Goal: Contribute content: Add original content to the website for others to see

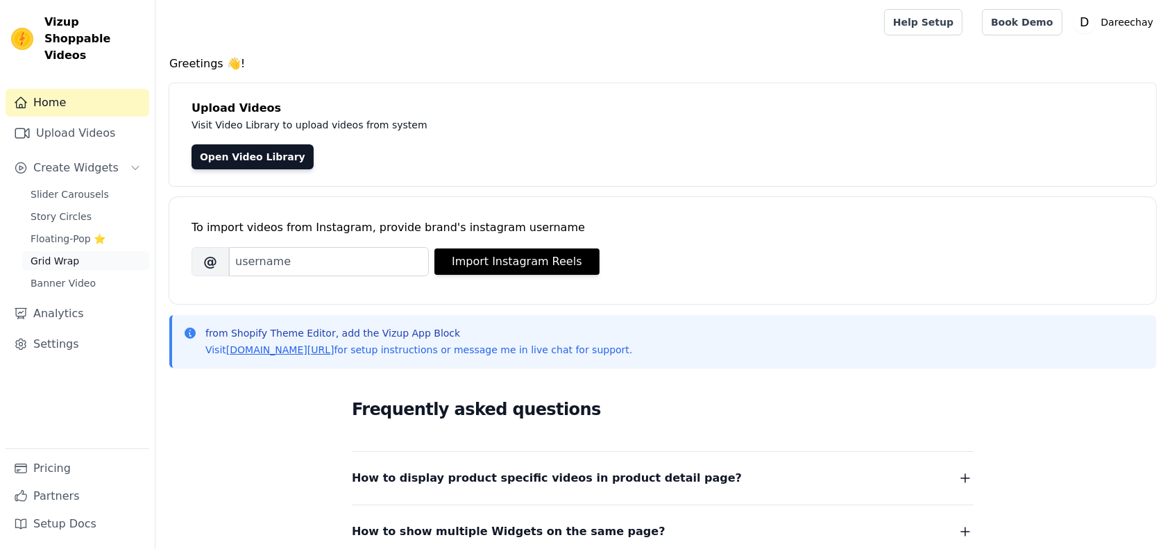
click at [72, 254] on span "Grid Wrap" at bounding box center [55, 261] width 49 height 14
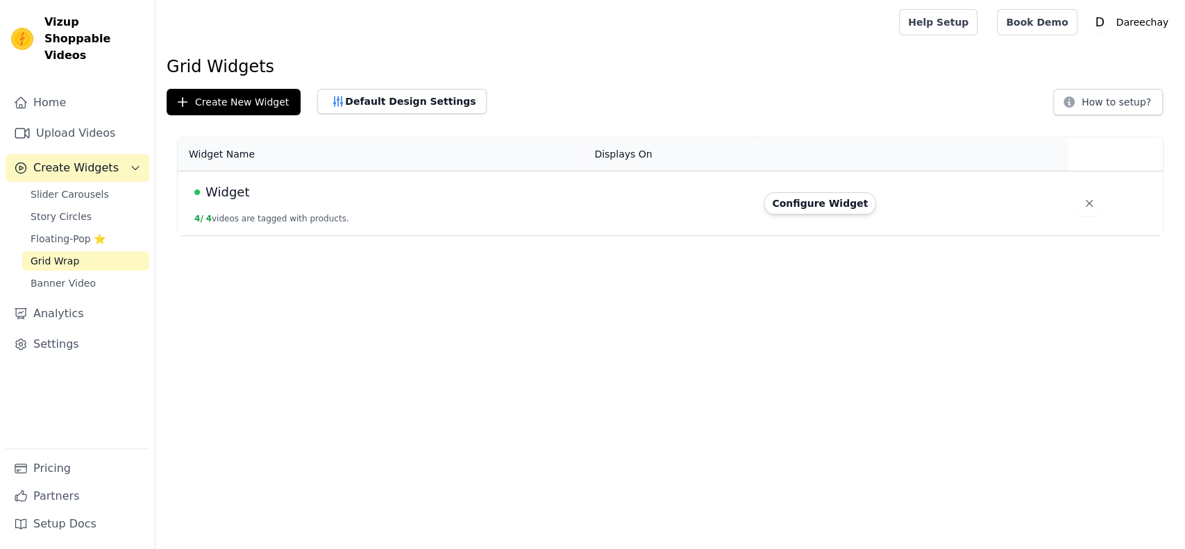
click at [555, 192] on div "Widget" at bounding box center [385, 192] width 383 height 19
click at [843, 214] on td "Configure Widget" at bounding box center [911, 203] width 312 height 65
click at [818, 200] on button "Configure Widget" at bounding box center [819, 203] width 112 height 22
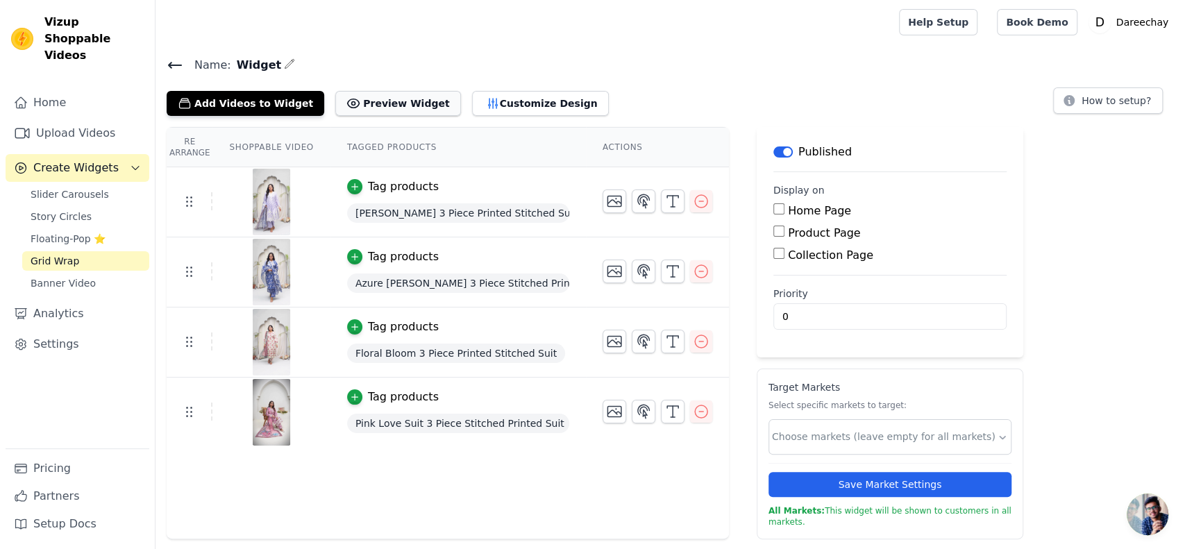
drag, startPoint x: 375, startPoint y: 88, endPoint x: 377, endPoint y: 99, distance: 11.3
click at [377, 99] on div "Add Videos to Widget Preview Widget Customize Design" at bounding box center [393, 100] width 453 height 31
click at [377, 99] on button "Preview Widget" at bounding box center [397, 103] width 125 height 25
click at [77, 160] on span "Create Widgets" at bounding box center [75, 168] width 85 height 17
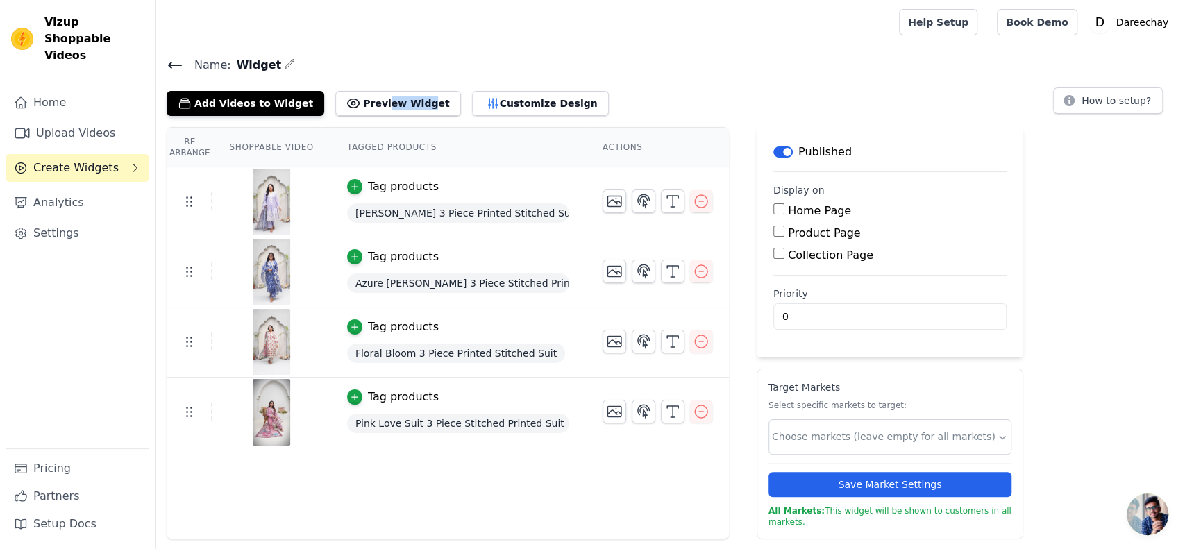
click at [72, 160] on span "Create Widgets" at bounding box center [75, 168] width 85 height 17
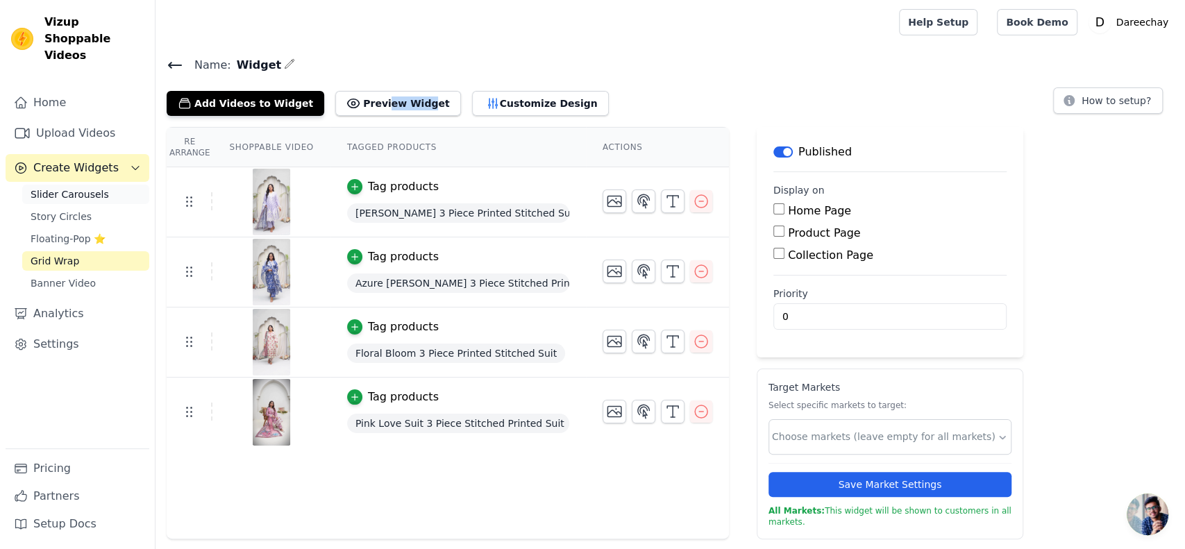
click at [70, 187] on span "Slider Carousels" at bounding box center [70, 194] width 78 height 14
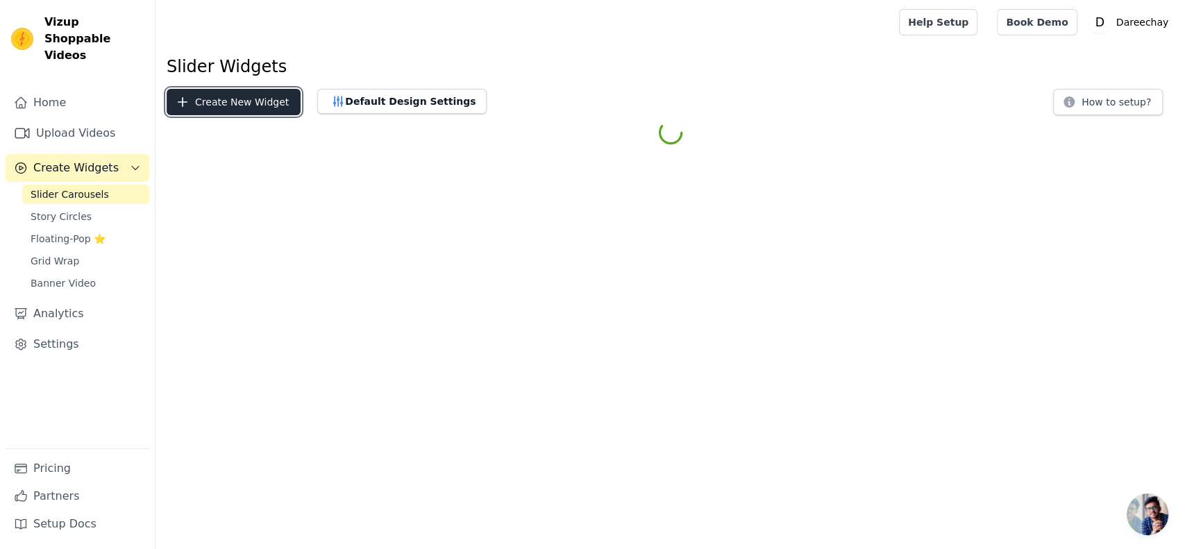
click at [246, 96] on button "Create New Widget" at bounding box center [234, 102] width 134 height 26
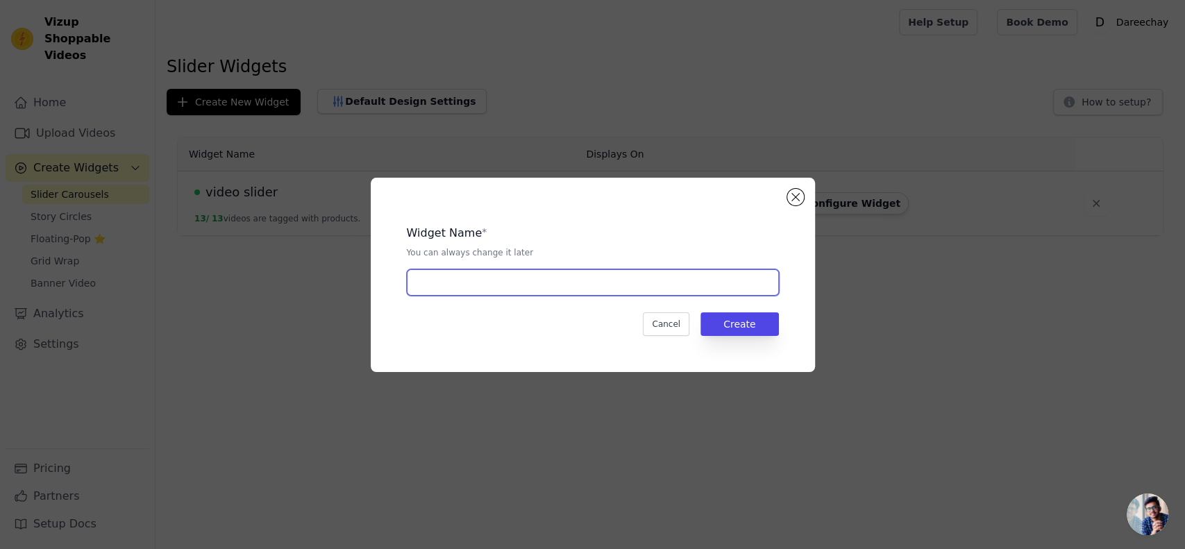
click at [448, 269] on input "text" at bounding box center [593, 282] width 372 height 26
type input "video slider2"
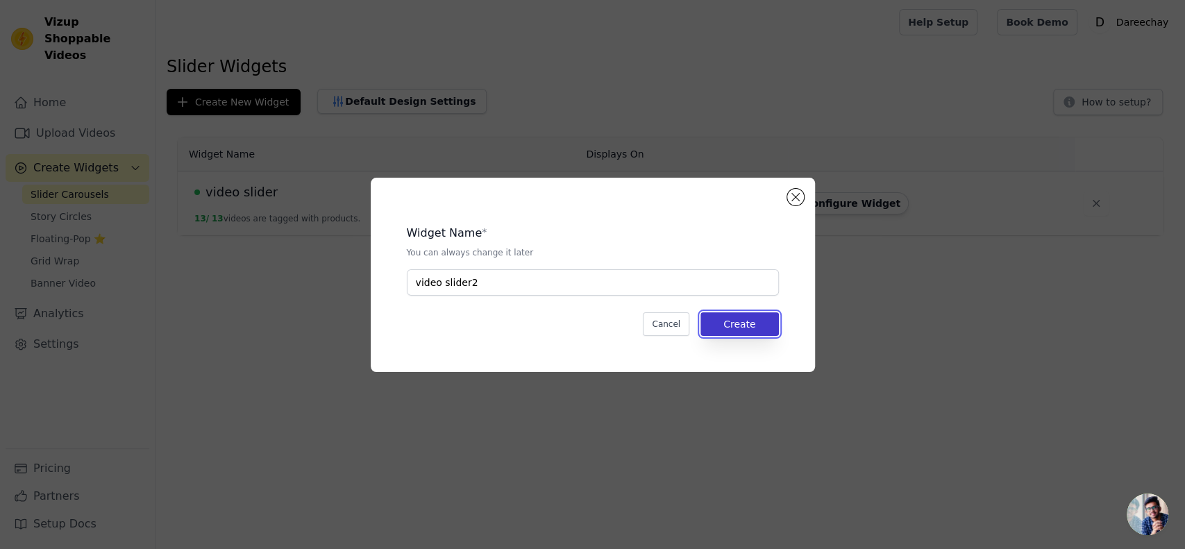
click at [737, 327] on button "Create" at bounding box center [739, 324] width 78 height 24
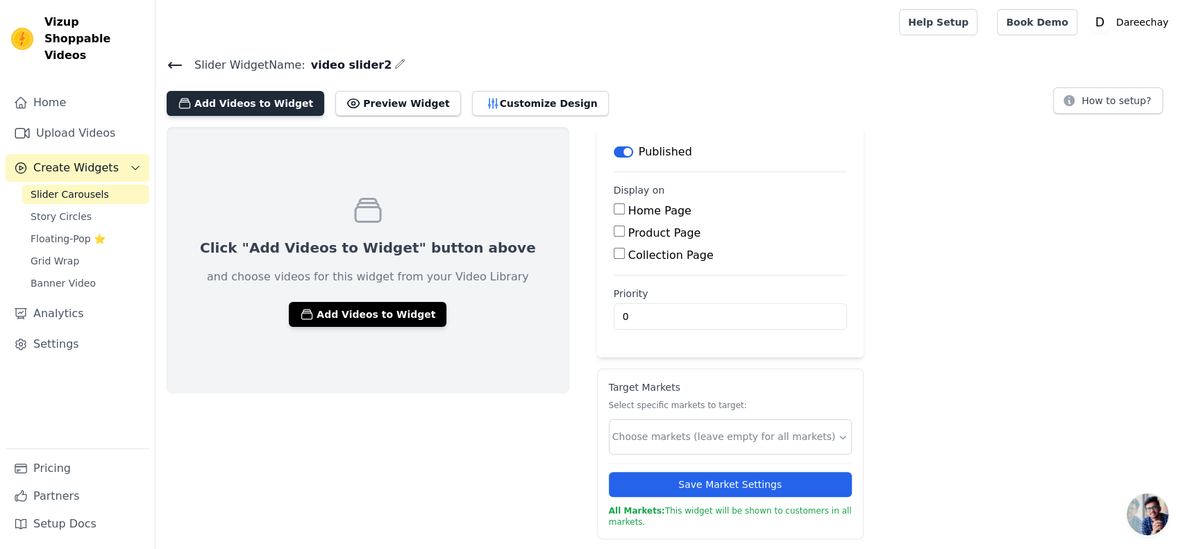
click at [217, 101] on button "Add Videos to Widget" at bounding box center [246, 103] width 158 height 25
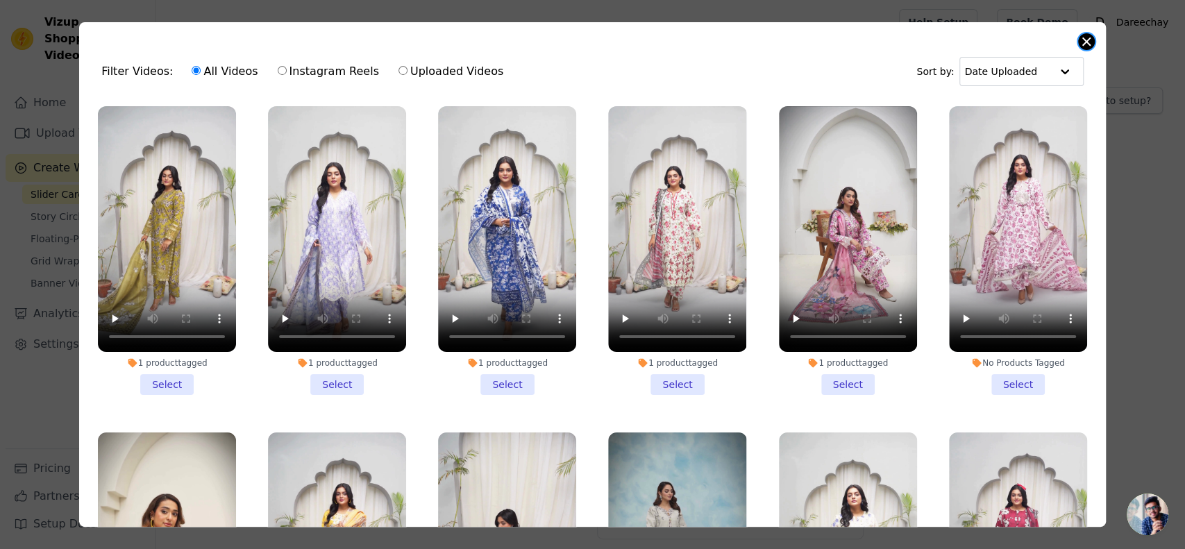
click at [1089, 46] on button "Close modal" at bounding box center [1086, 41] width 17 height 17
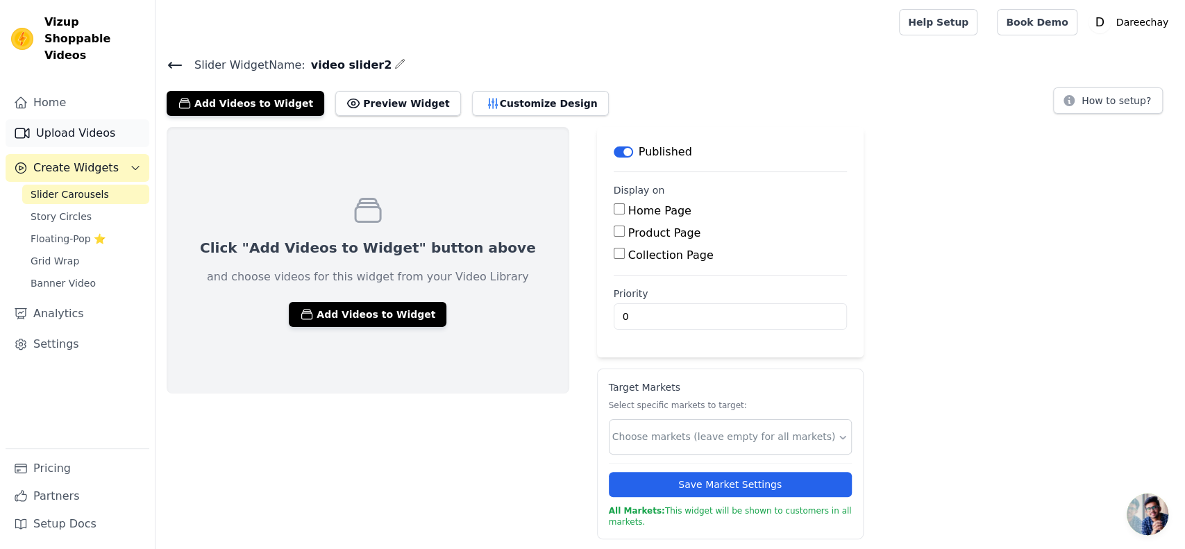
click at [116, 123] on link "Upload Videos" at bounding box center [78, 133] width 144 height 28
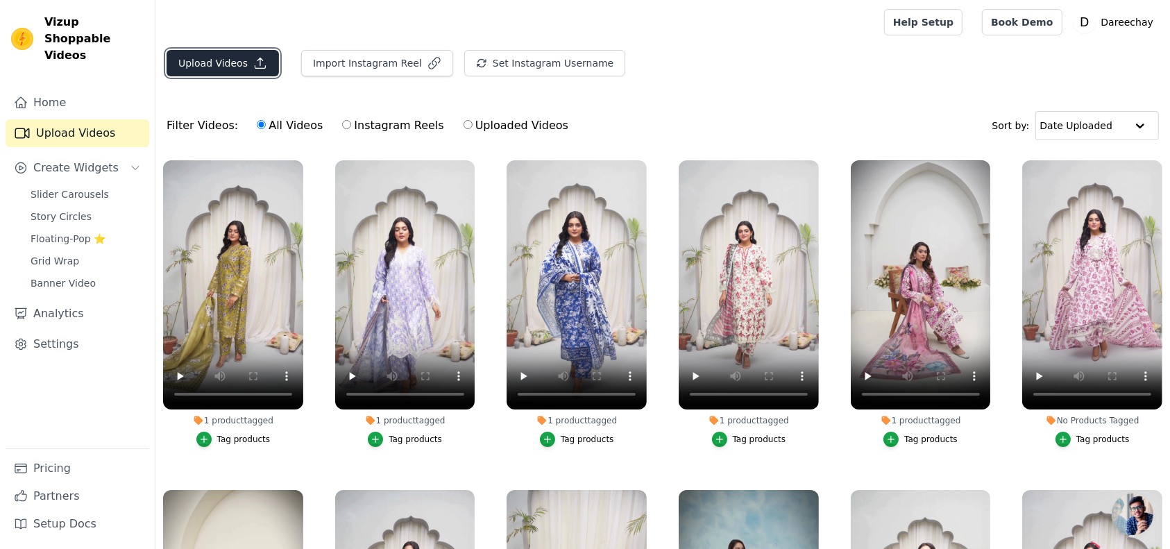
click at [217, 60] on button "Upload Videos" at bounding box center [223, 63] width 112 height 26
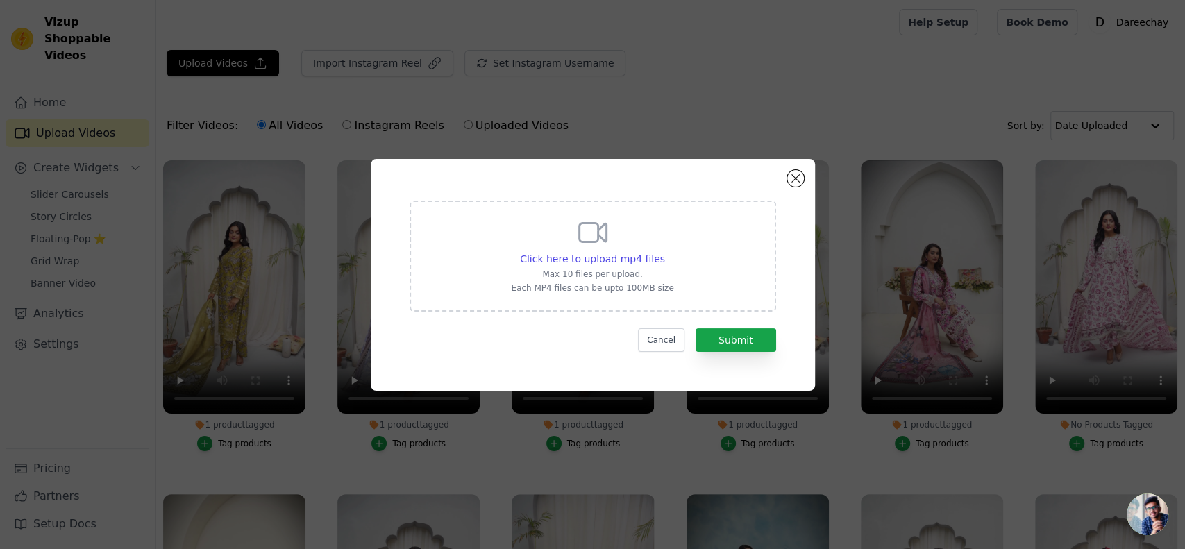
click at [495, 228] on div "Click here to upload mp4 files Max 10 files per upload. Each MP4 files can be u…" at bounding box center [592, 256] width 366 height 111
click at [664, 251] on input "Click here to upload mp4 files Max 10 files per upload. Each MP4 files can be u…" at bounding box center [664, 251] width 1 height 1
type input "C:\fakepath\Pink-Blush Bloom Print 3PC Suit - FOP31.mp4"
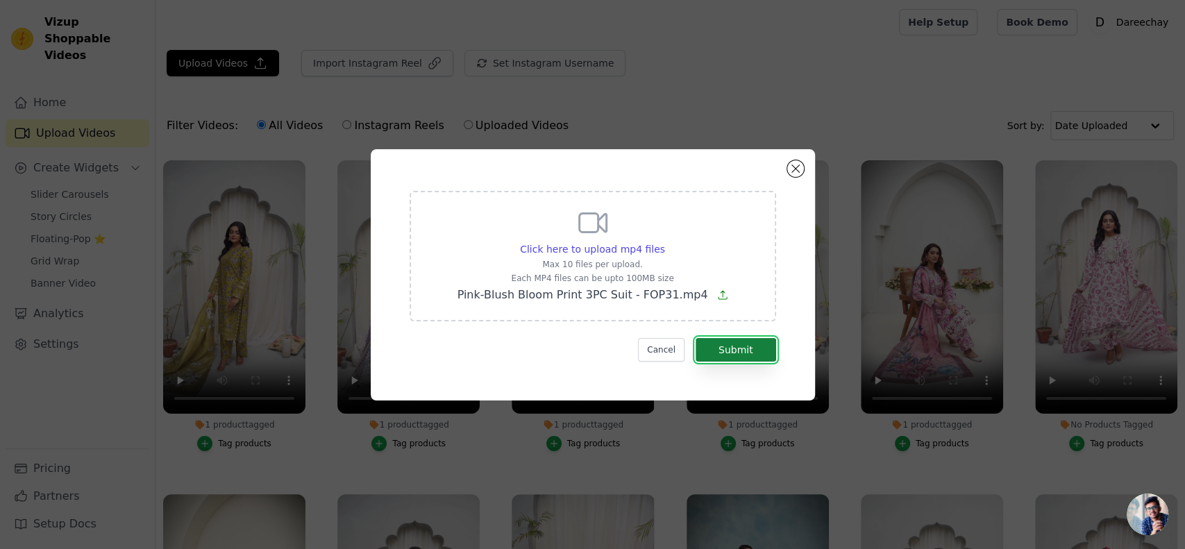
click at [736, 358] on button "Submit" at bounding box center [735, 350] width 81 height 24
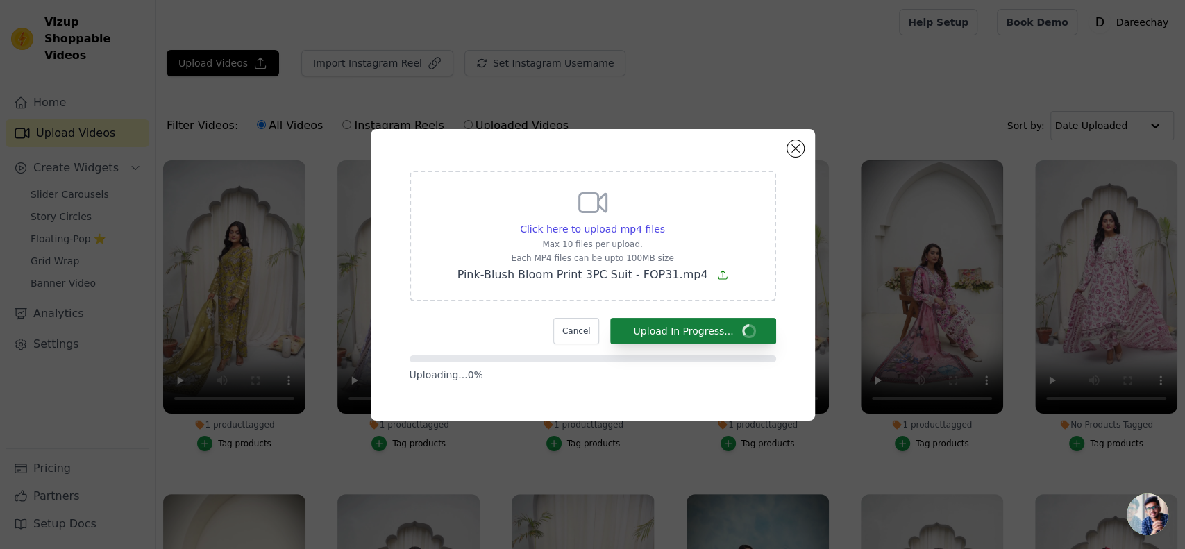
click at [736, 358] on div at bounding box center [592, 358] width 366 height 7
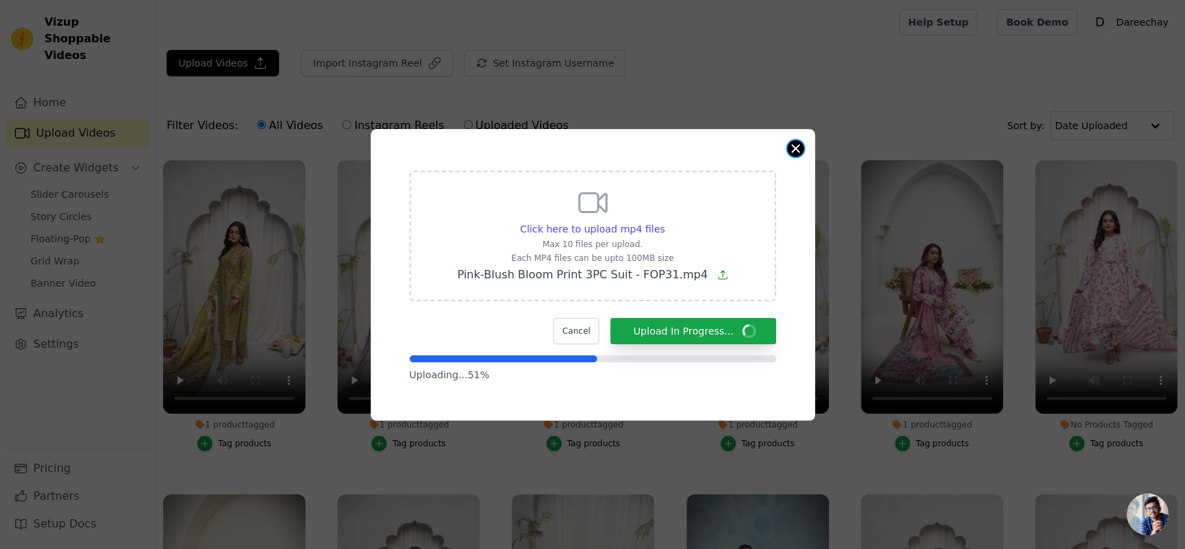
click at [795, 155] on button "Close modal" at bounding box center [795, 148] width 17 height 17
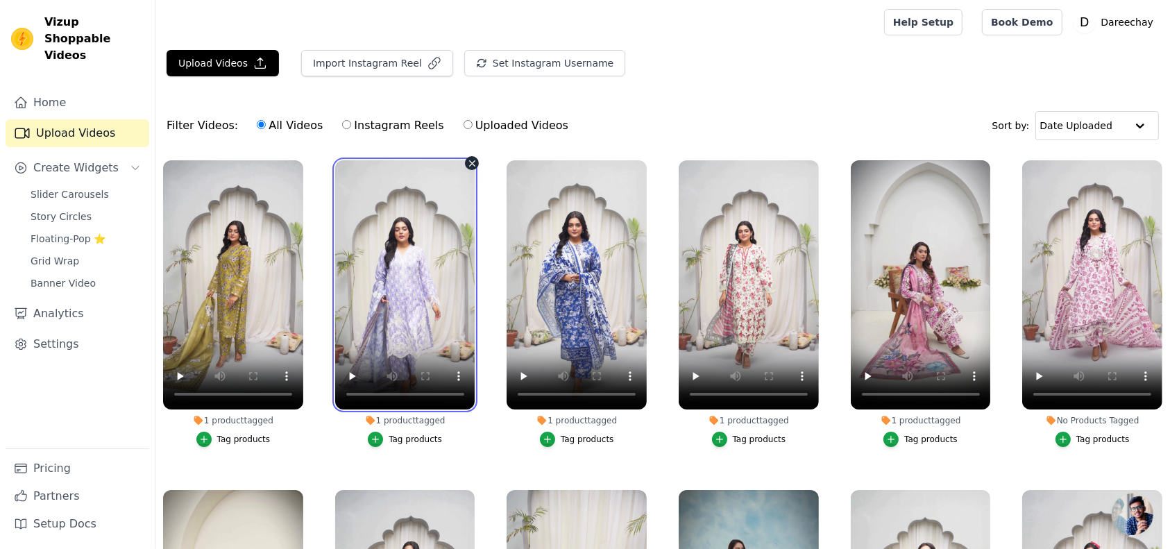
click at [412, 223] on video at bounding box center [405, 284] width 140 height 249
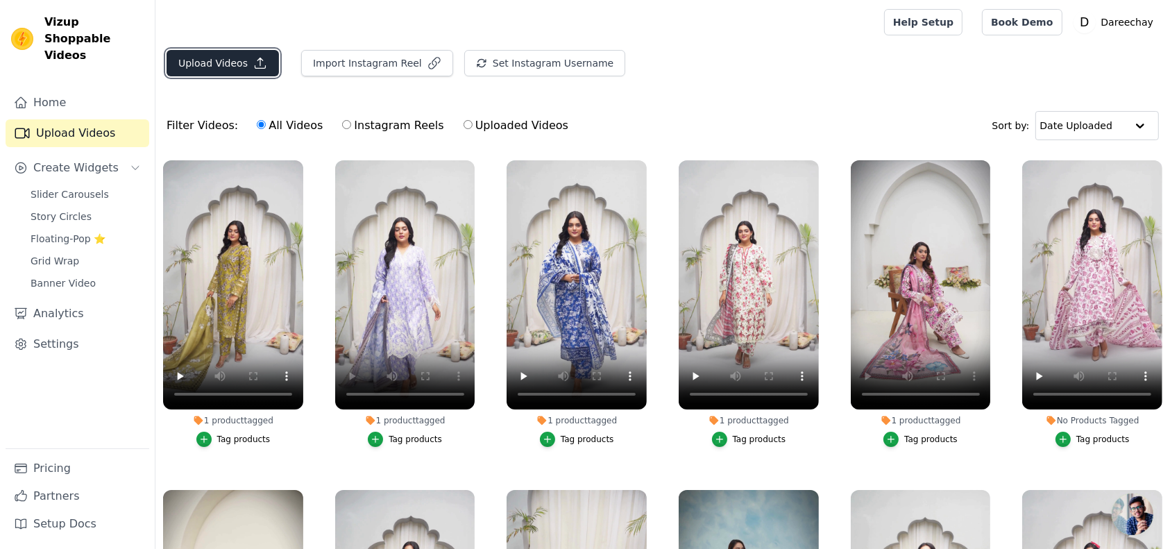
click at [212, 56] on button "Upload Videos" at bounding box center [223, 63] width 112 height 26
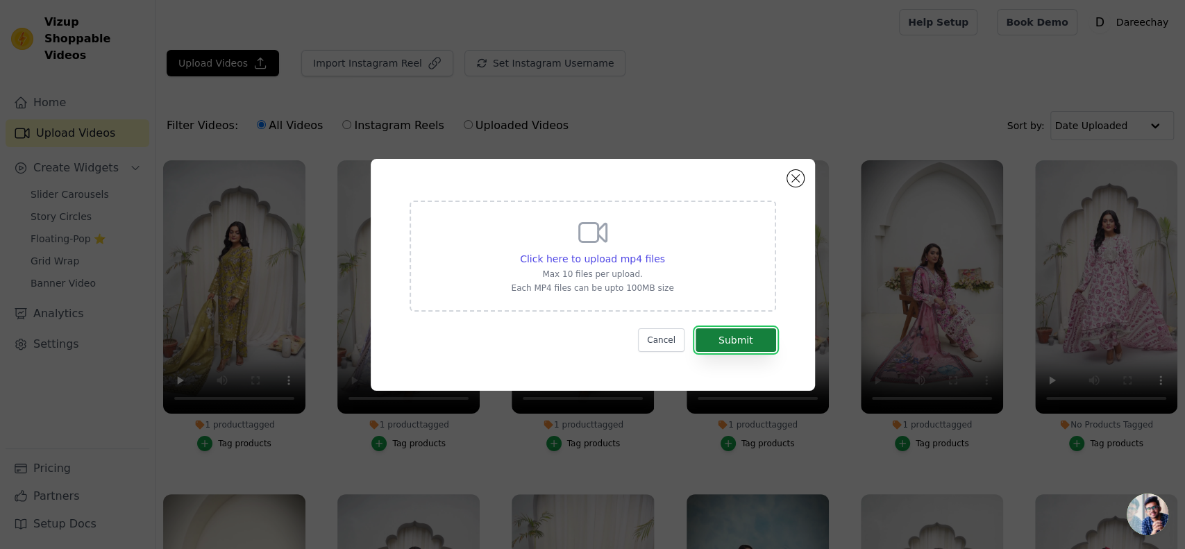
click at [729, 334] on button "Submit" at bounding box center [735, 340] width 81 height 24
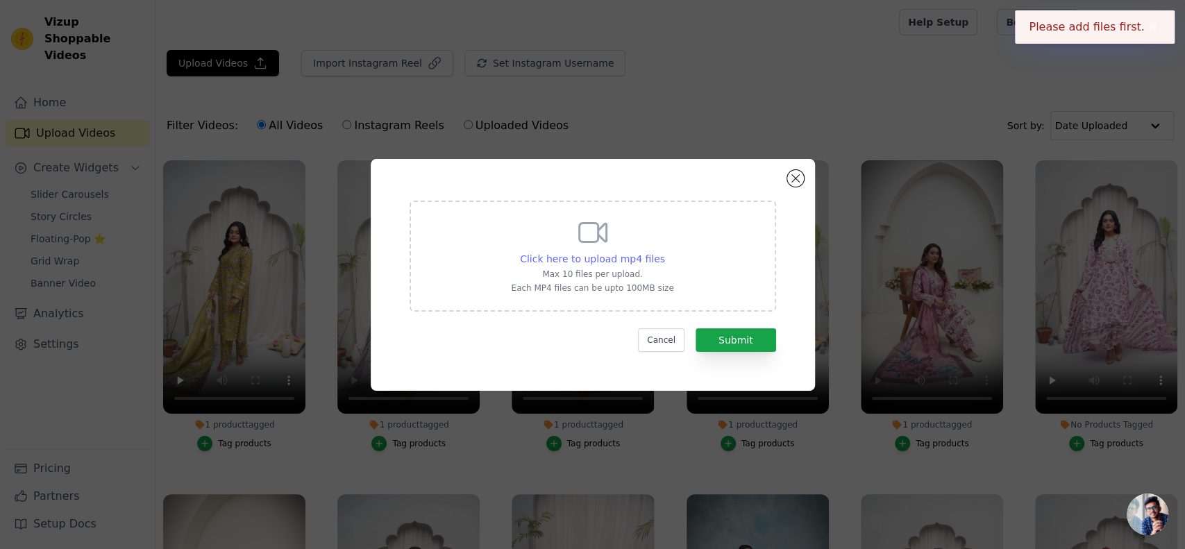
click at [583, 264] on div "Click here to upload mp4 files" at bounding box center [592, 259] width 145 height 14
click at [664, 252] on input "Click here to upload mp4 files Max 10 files per upload. Each MP4 files can be u…" at bounding box center [664, 251] width 1 height 1
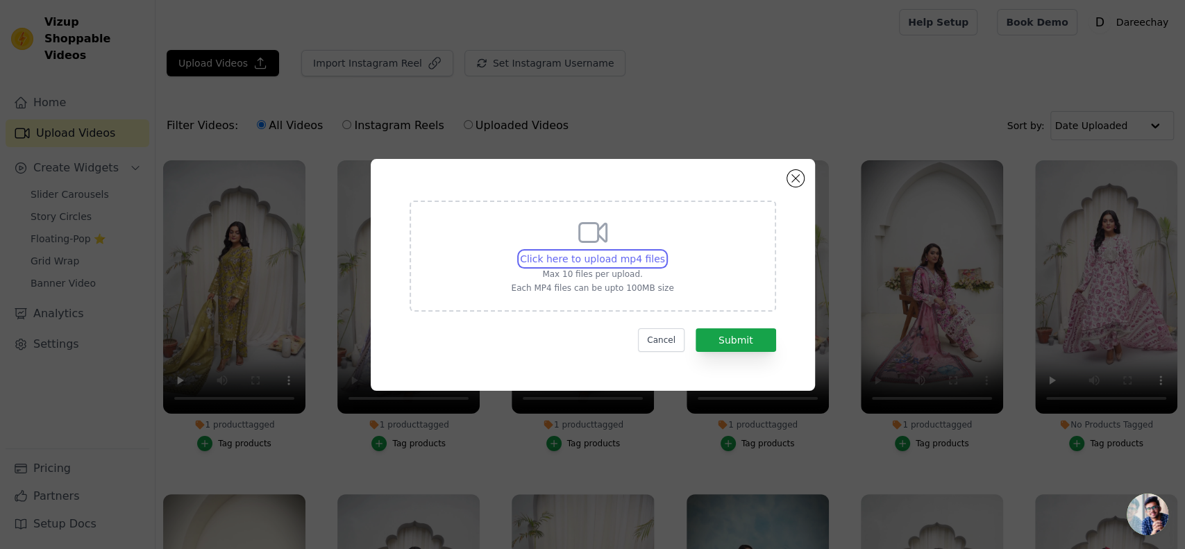
type input "C:\fakepath\Pink-Blush Bloom Print 3PC Suit - FOP31.mp4"
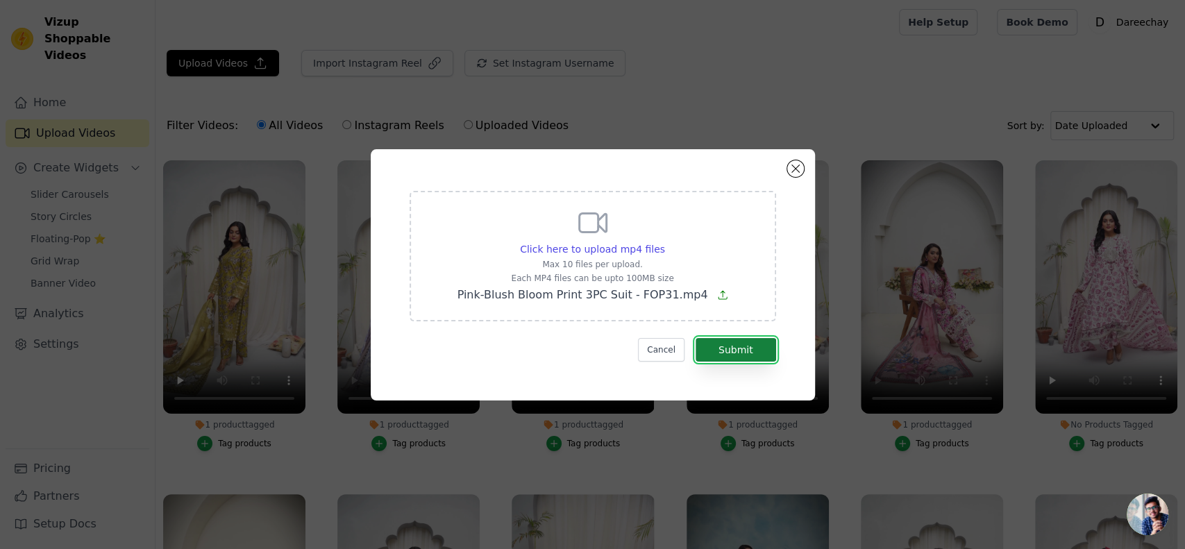
click at [750, 357] on button "Submit" at bounding box center [735, 350] width 81 height 24
click at [720, 338] on button "Submit" at bounding box center [735, 350] width 81 height 24
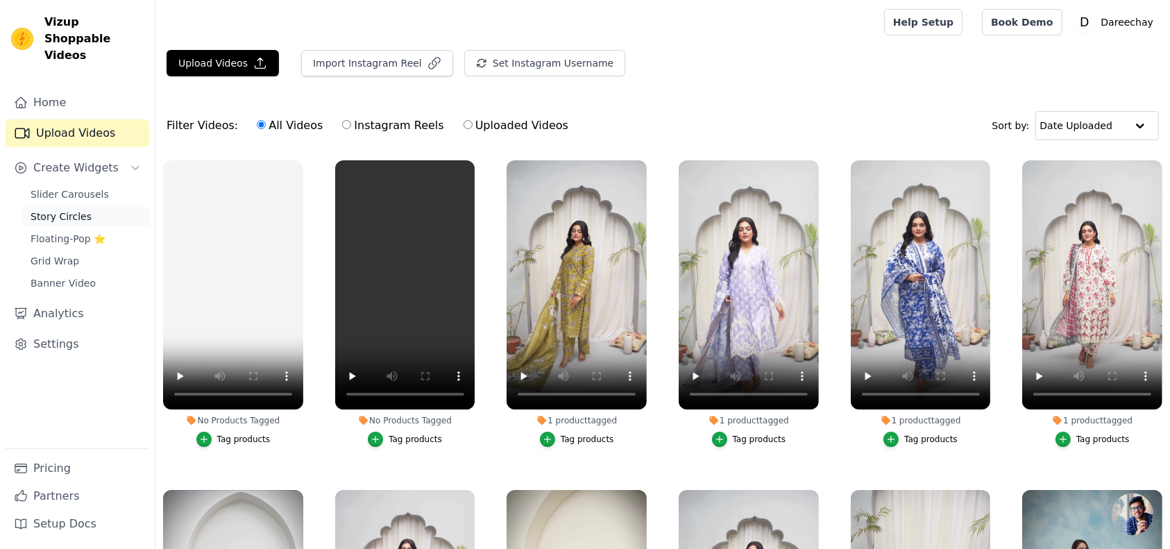
click at [55, 210] on span "Story Circles" at bounding box center [61, 217] width 61 height 14
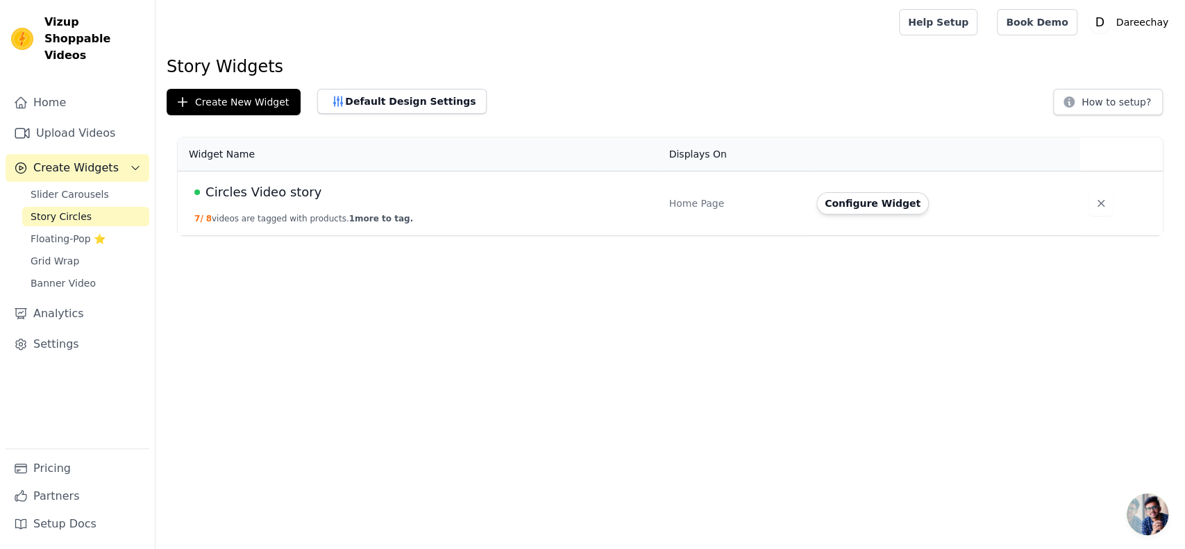
click at [368, 192] on div "Circles Video story" at bounding box center [422, 192] width 457 height 19
click at [517, 196] on div "Circles Video story" at bounding box center [422, 192] width 457 height 19
click at [869, 208] on button "Configure Widget" at bounding box center [872, 203] width 112 height 22
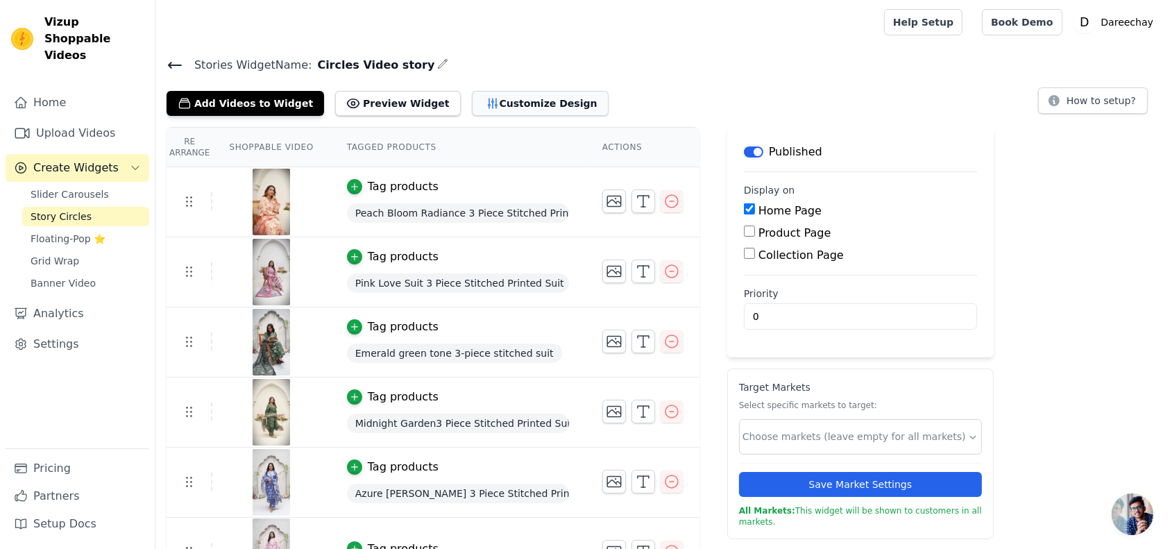
click at [489, 94] on button "Customize Design" at bounding box center [540, 103] width 137 height 25
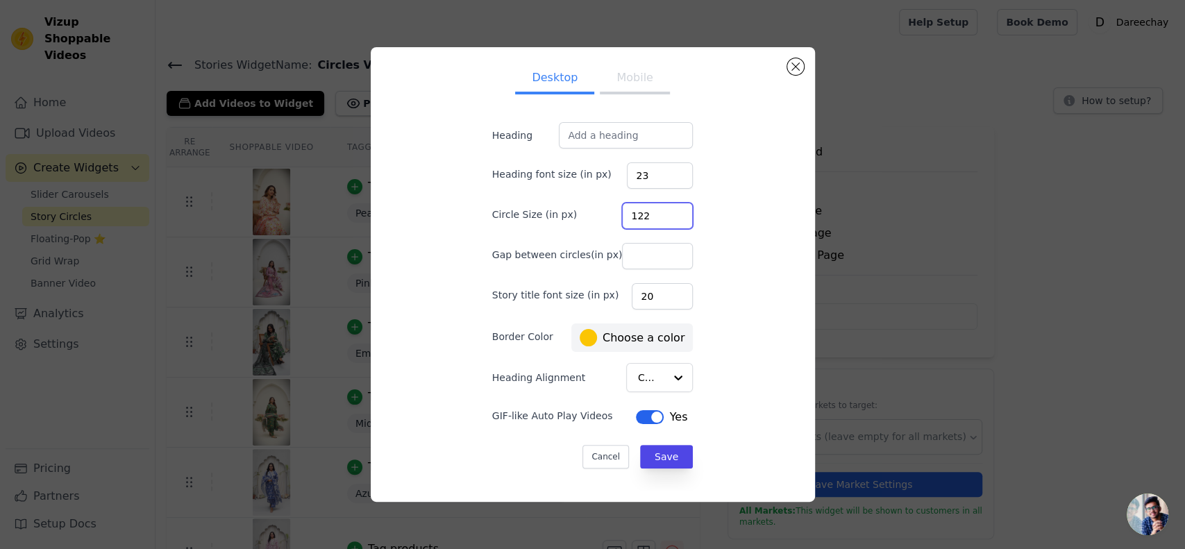
click at [661, 221] on input "122" at bounding box center [657, 216] width 71 height 26
click at [661, 221] on input "121" at bounding box center [657, 216] width 71 height 26
click at [661, 221] on input "120" at bounding box center [657, 216] width 71 height 26
click at [661, 221] on input "119" at bounding box center [657, 216] width 71 height 26
click at [661, 221] on input "118" at bounding box center [657, 216] width 71 height 26
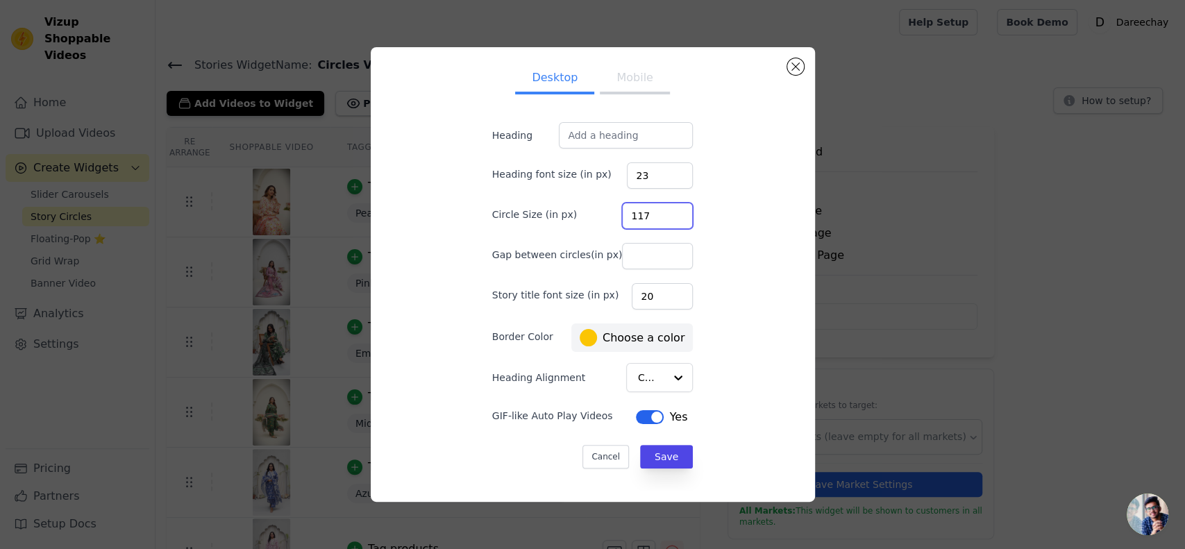
click at [661, 221] on input "117" at bounding box center [657, 216] width 71 height 26
click at [661, 221] on input "116" at bounding box center [657, 216] width 71 height 26
click at [661, 221] on input "115" at bounding box center [657, 216] width 71 height 26
click at [661, 221] on input "114" at bounding box center [657, 216] width 71 height 26
click at [661, 221] on input "113" at bounding box center [657, 216] width 71 height 26
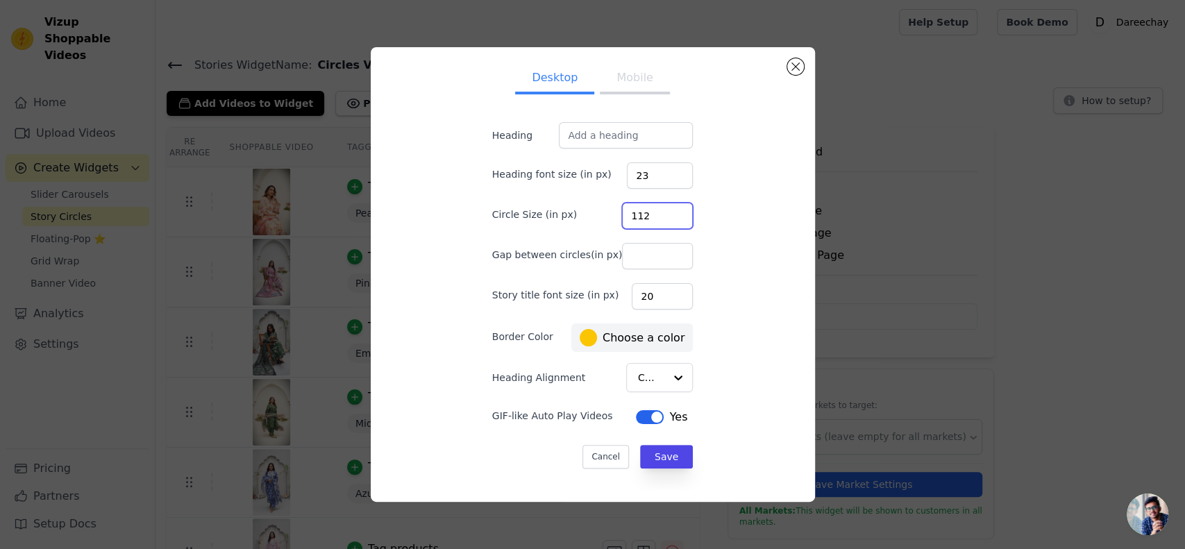
click at [661, 221] on input "112" at bounding box center [657, 216] width 71 height 26
click at [661, 221] on input "111" at bounding box center [657, 216] width 71 height 26
click at [661, 221] on input "110" at bounding box center [657, 216] width 71 height 26
click at [661, 221] on input "109" at bounding box center [657, 216] width 71 height 26
click at [661, 221] on input "108" at bounding box center [657, 216] width 71 height 26
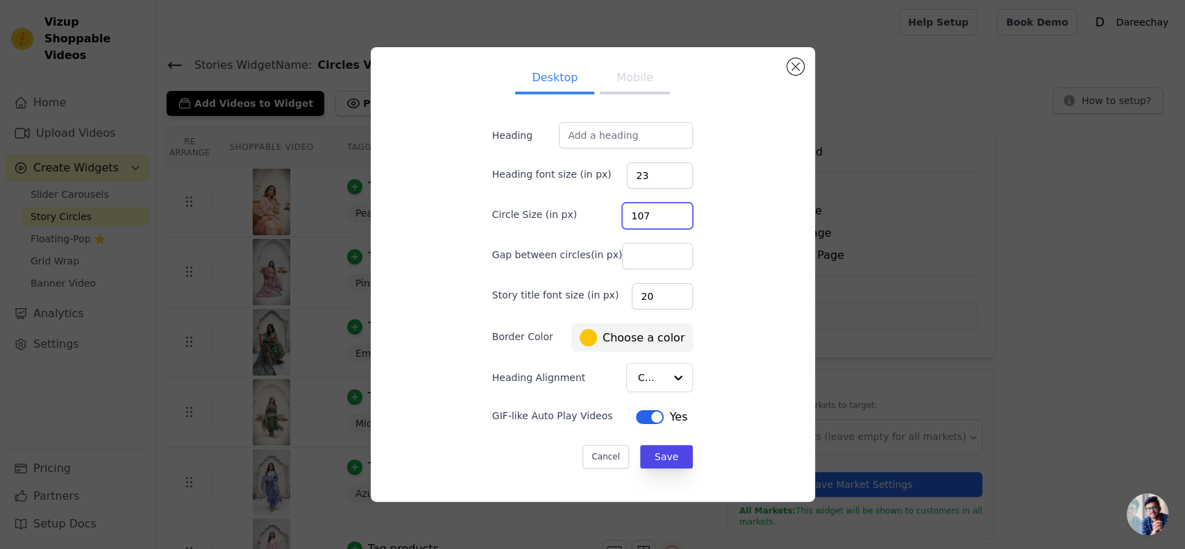
click at [661, 221] on input "107" at bounding box center [657, 216] width 71 height 26
click at [661, 221] on input "106" at bounding box center [657, 216] width 71 height 26
click at [661, 221] on input "105" at bounding box center [657, 216] width 71 height 26
type input "104"
click at [661, 221] on input "104" at bounding box center [657, 216] width 71 height 26
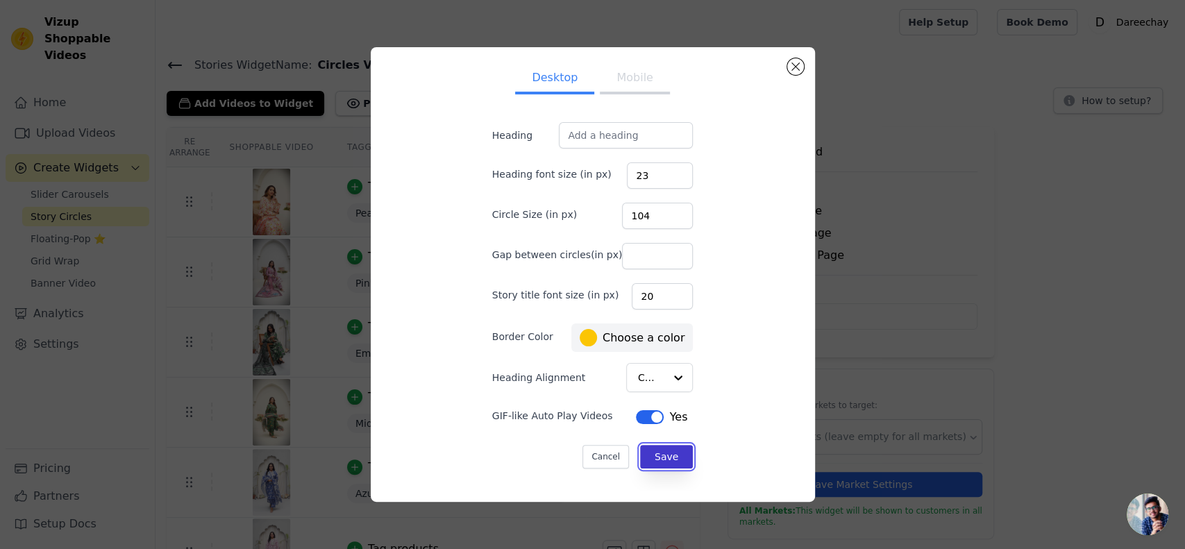
click at [662, 463] on button "Save" at bounding box center [666, 457] width 53 height 24
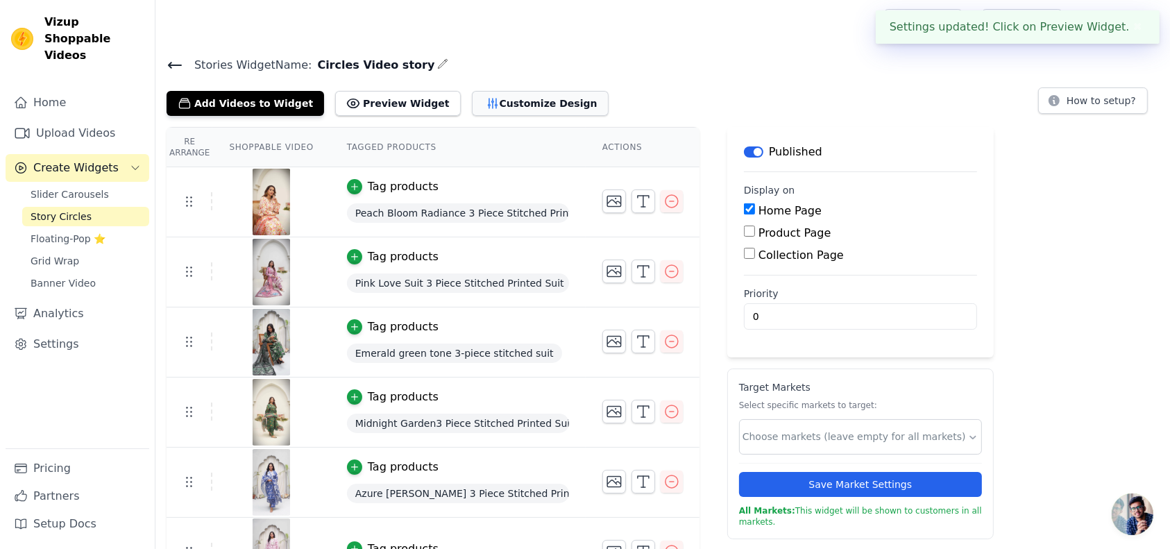
click at [508, 98] on button "Customize Design" at bounding box center [540, 103] width 137 height 25
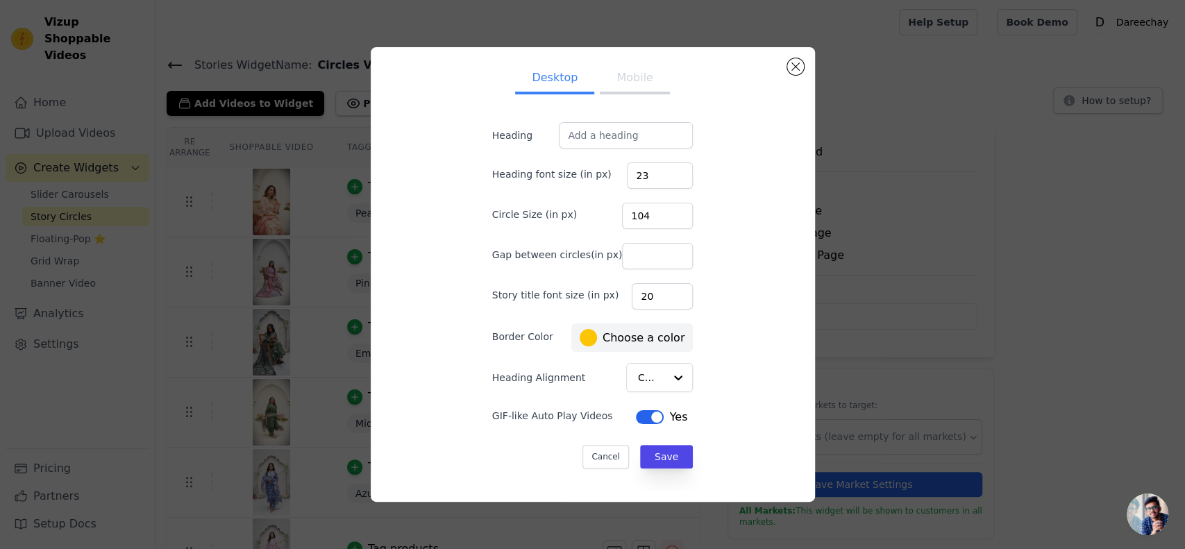
click at [580, 333] on div at bounding box center [588, 337] width 17 height 17
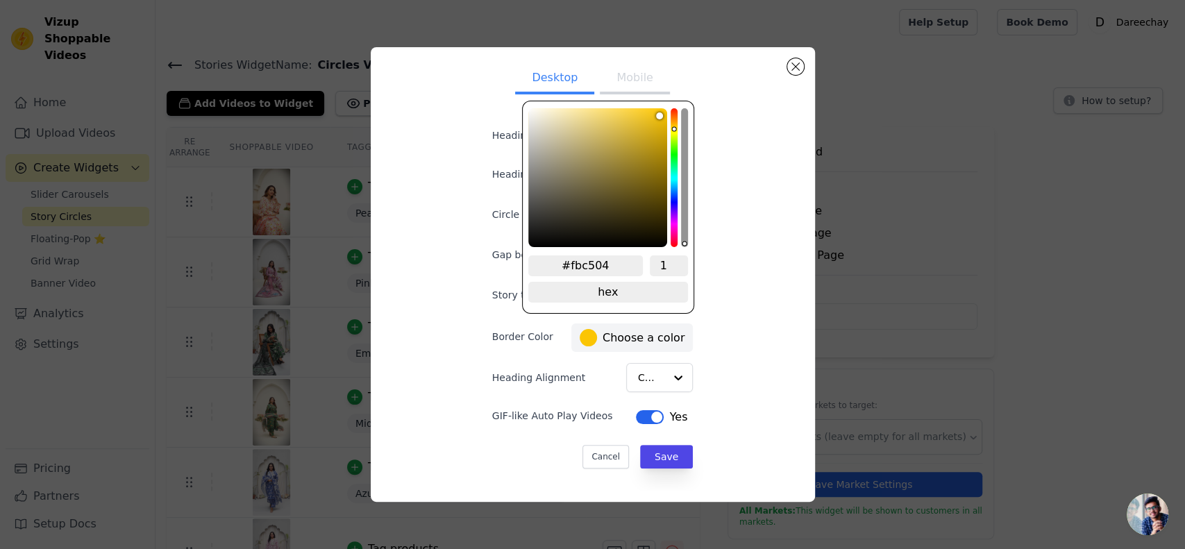
click at [672, 127] on div "hue channel" at bounding box center [673, 177] width 7 height 139
click at [670, 126] on div "hue channel" at bounding box center [673, 177] width 7 height 139
type input "#fab905"
click at [662, 111] on div "color picker" at bounding box center [597, 177] width 139 height 139
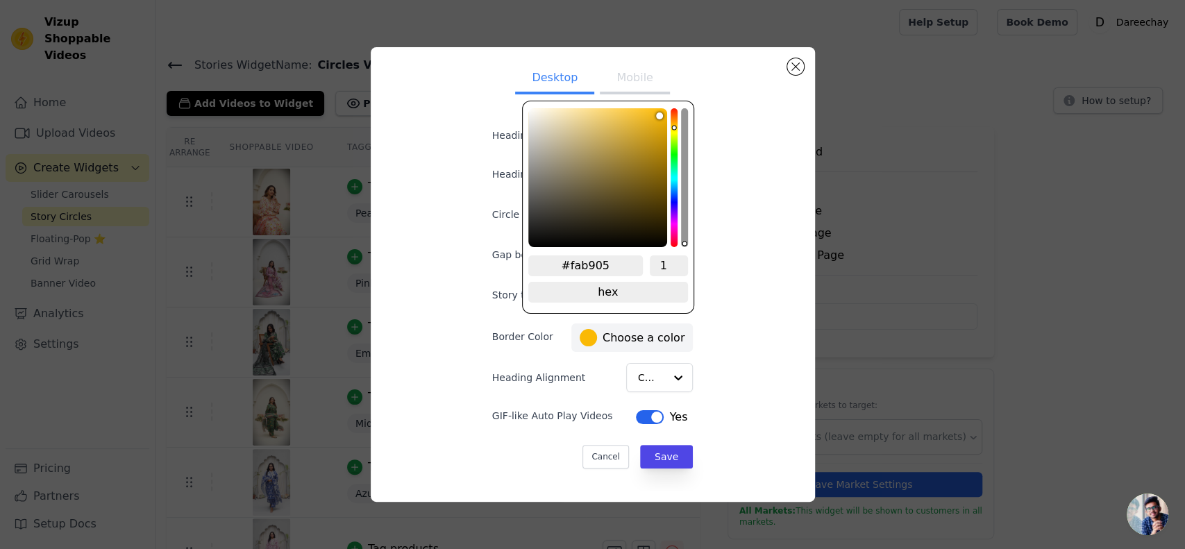
type input "#fbba08"
click at [643, 459] on button "Save" at bounding box center [666, 457] width 53 height 24
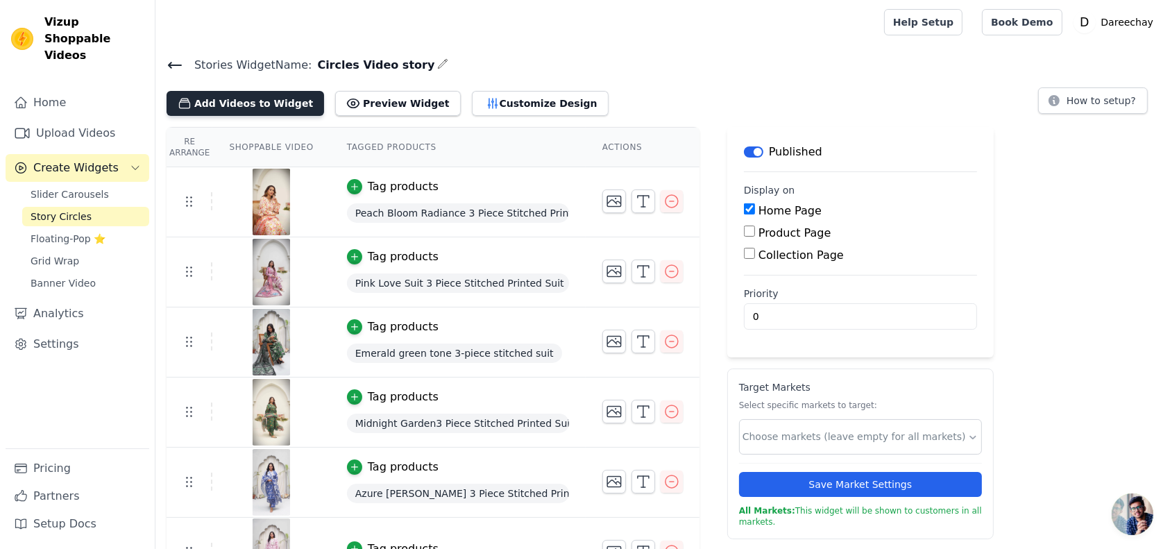
click at [192, 105] on button "Add Videos to Widget" at bounding box center [246, 103] width 158 height 25
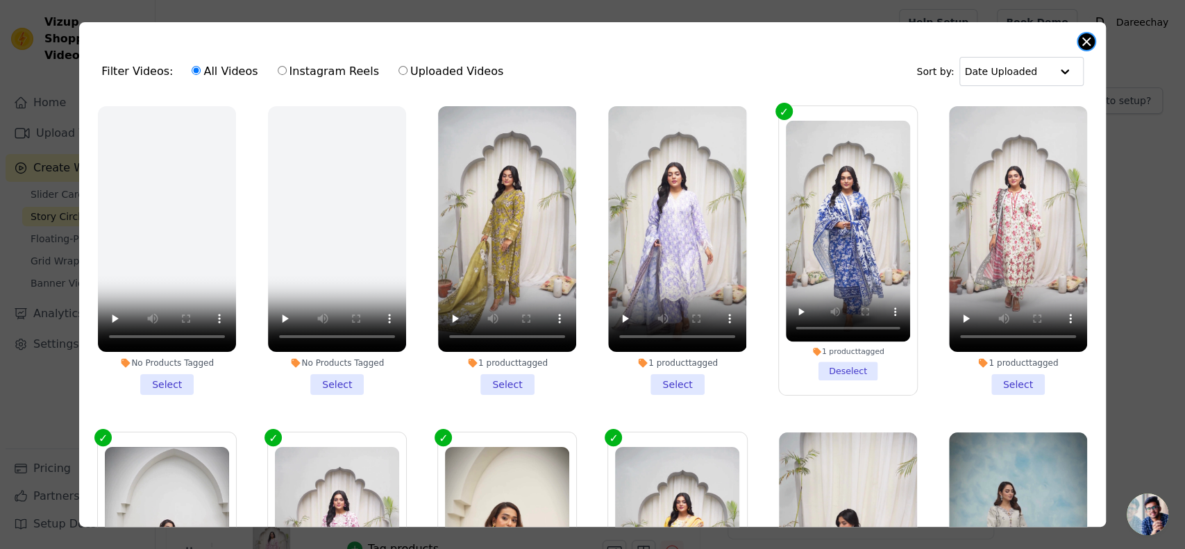
click at [1088, 45] on button "Close modal" at bounding box center [1086, 41] width 17 height 17
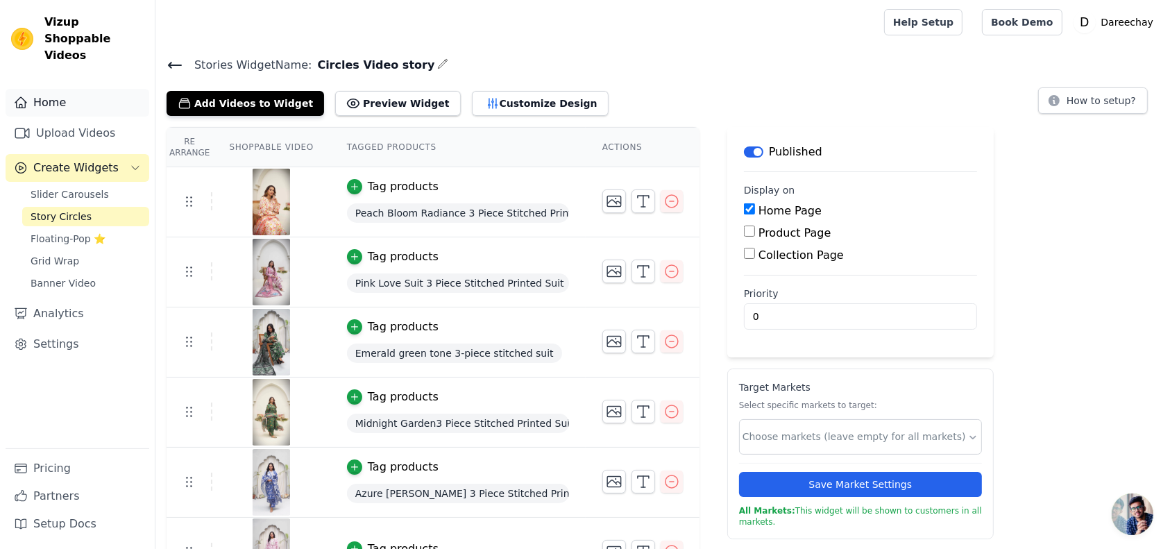
click at [81, 89] on link "Home" at bounding box center [78, 103] width 144 height 28
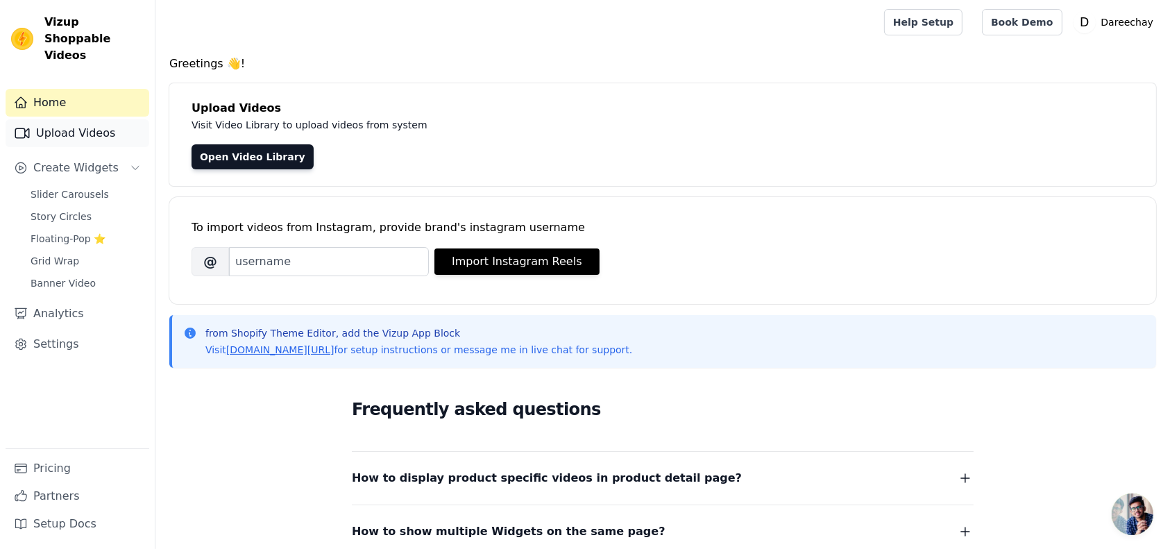
click at [87, 128] on link "Upload Videos" at bounding box center [78, 133] width 144 height 28
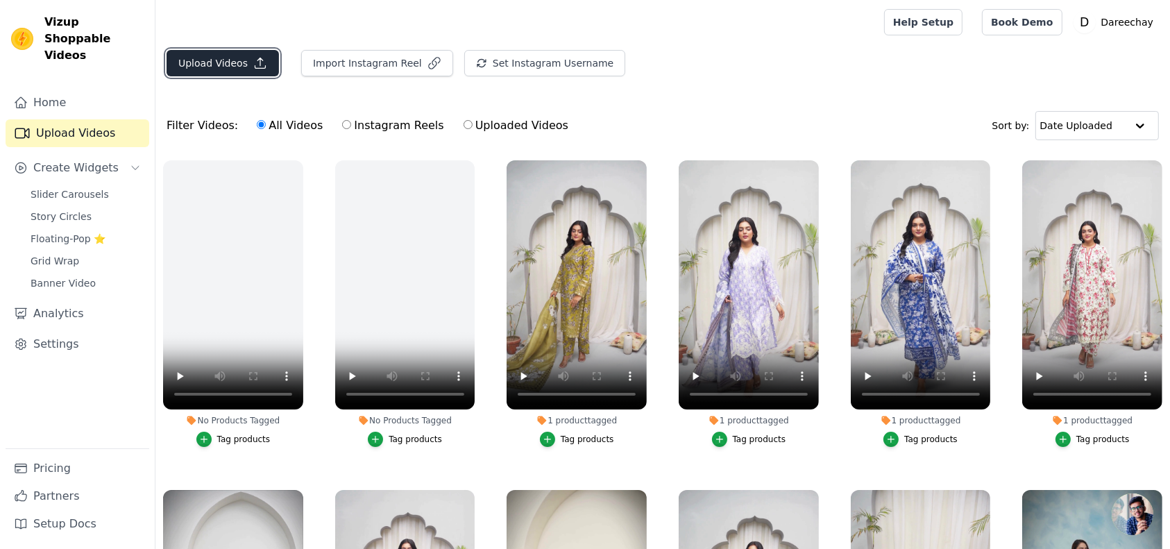
click at [218, 58] on button "Upload Videos" at bounding box center [223, 63] width 112 height 26
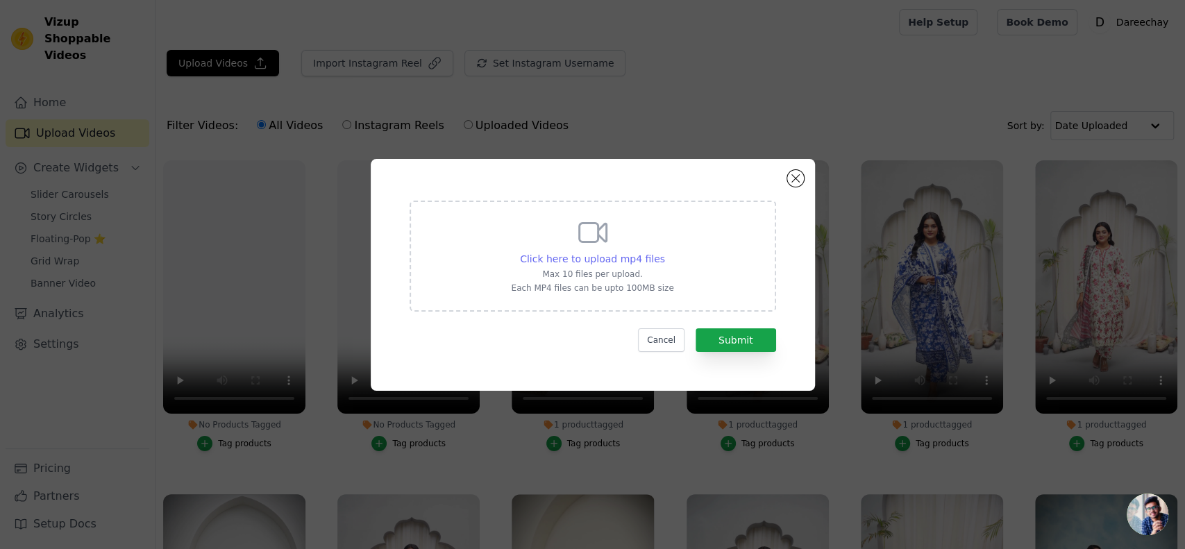
click at [616, 260] on span "Click here to upload mp4 files" at bounding box center [592, 258] width 145 height 11
click at [664, 252] on input "Click here to upload mp4 files Max 10 files per upload. Each MP4 files can be u…" at bounding box center [664, 251] width 1 height 1
type input "C:\fakepath\Pink-Blush Bloom Print 3PC Suit - FOP31.mp4"
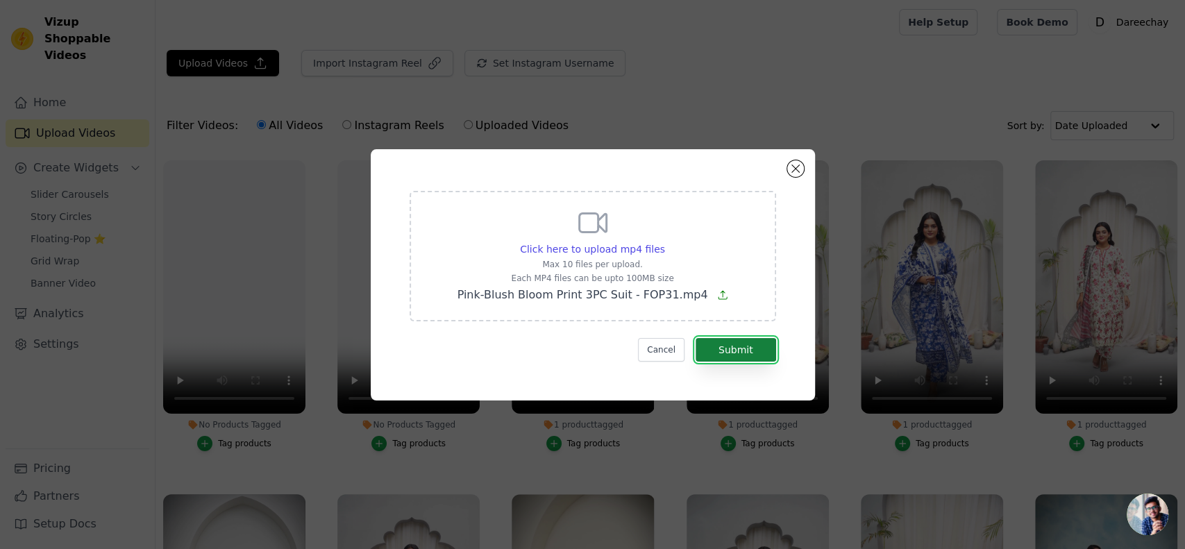
click at [726, 342] on button "Submit" at bounding box center [735, 350] width 81 height 24
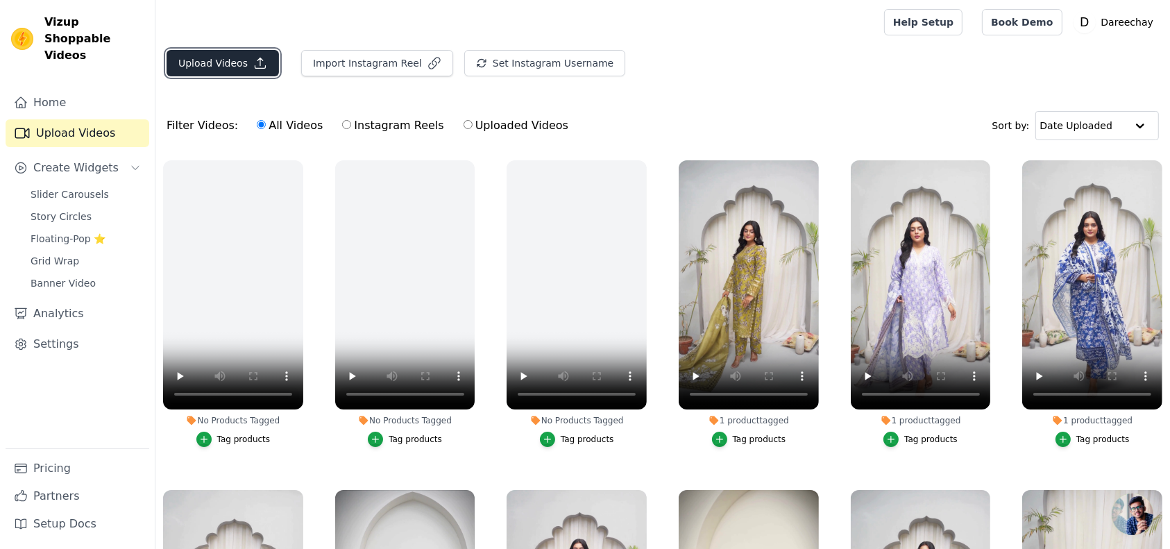
click at [230, 69] on button "Upload Videos" at bounding box center [223, 63] width 112 height 26
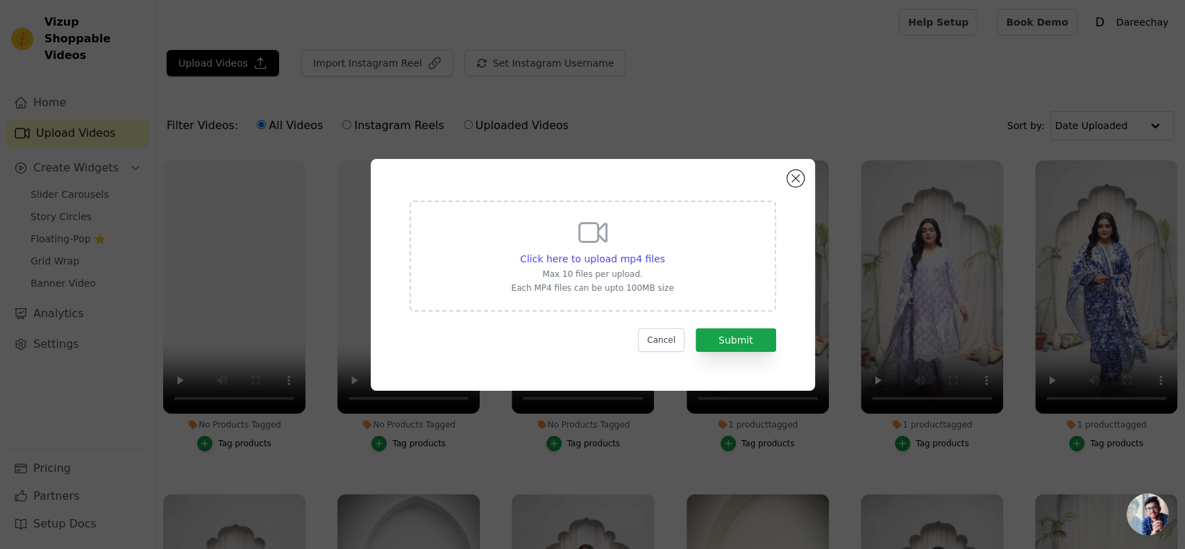
click at [608, 238] on icon at bounding box center [592, 232] width 33 height 33
click at [664, 251] on input "Click here to upload mp4 files Max 10 files per upload. Each MP4 files can be u…" at bounding box center [664, 251] width 1 height 1
type input "C:\fakepath\light-grey-print-3pc-suit-fop35_boUh97Xz.mp4"
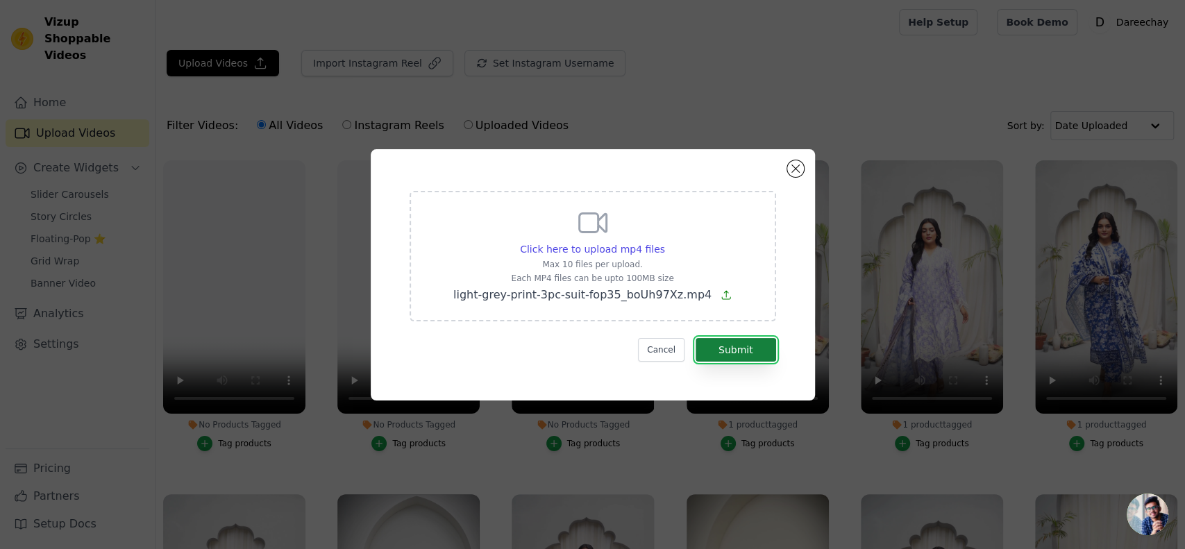
click at [728, 340] on button "Submit" at bounding box center [735, 350] width 81 height 24
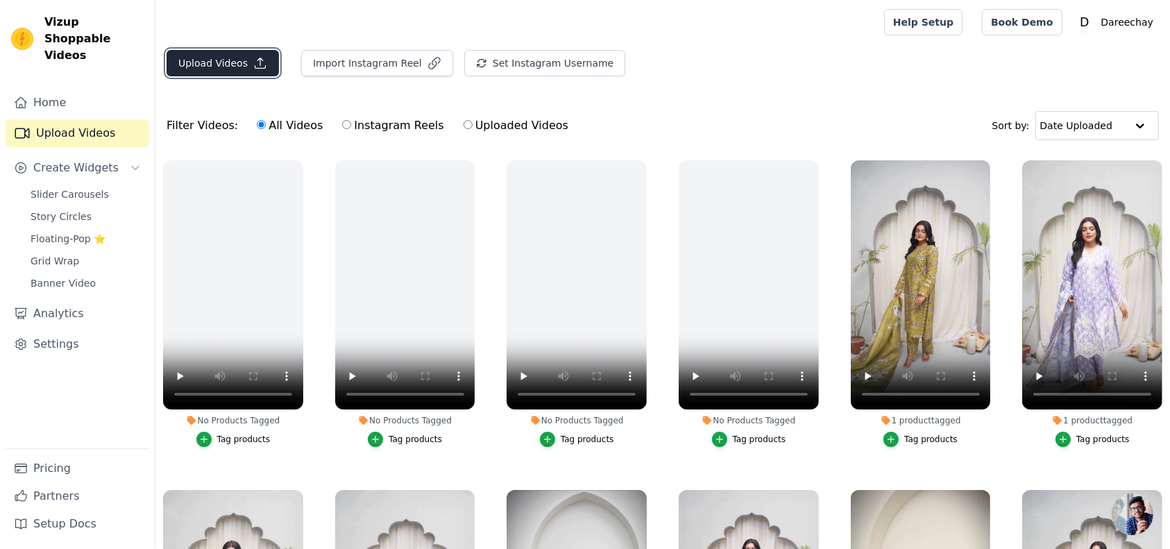
click at [205, 51] on button "Upload Videos" at bounding box center [223, 63] width 112 height 26
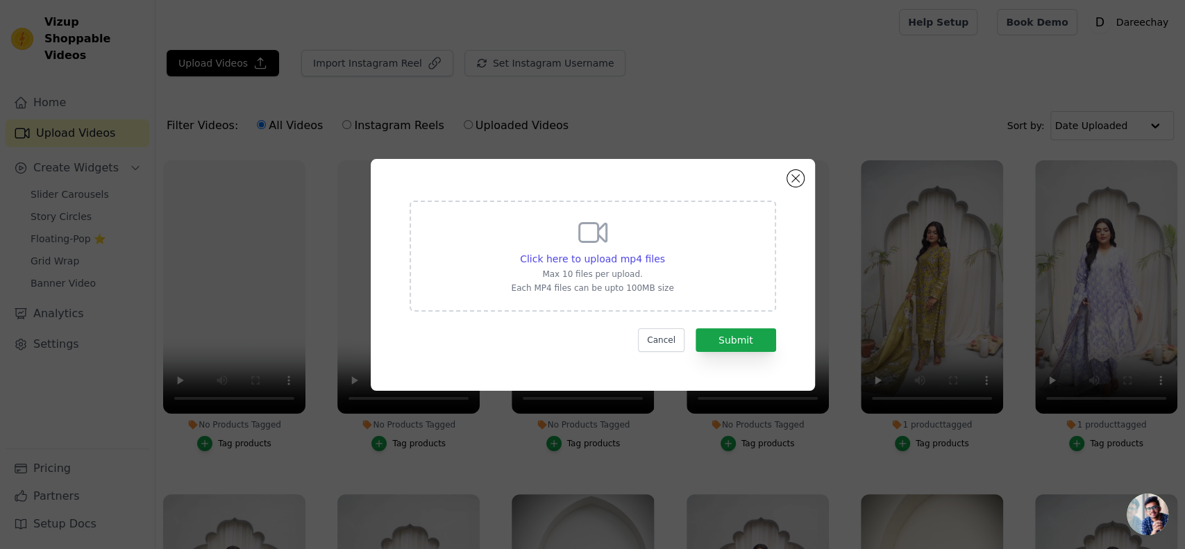
click at [566, 244] on div "Click here to upload mp4 files Max 10 files per upload. Each MP4 files can be u…" at bounding box center [592, 255] width 162 height 78
click at [664, 251] on input "Click here to upload mp4 files Max 10 files per upload. Each MP4 files can be u…" at bounding box center [664, 251] width 1 height 1
click at [584, 264] on span "Click here to upload mp4 files" at bounding box center [592, 258] width 145 height 11
click at [664, 252] on input "Click here to upload mp4 files Max 10 files per upload. Each MP4 files can be u…" at bounding box center [664, 251] width 1 height 1
type input "C:\fakepath\903e8ea3-2eb8-475c-a4c0-2aa9537b052c.jpeg"
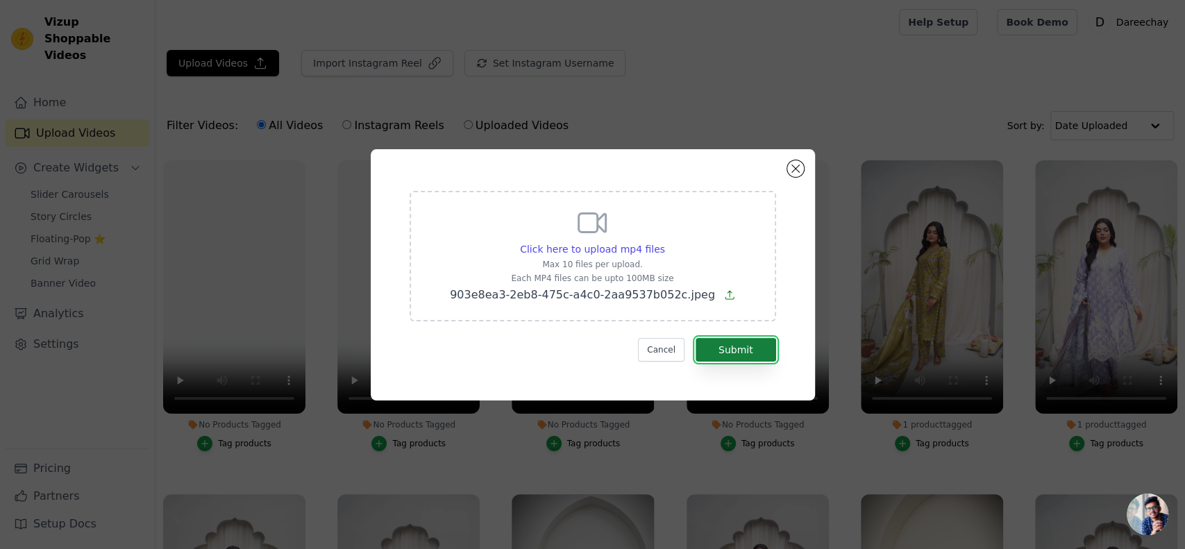
click at [749, 338] on button "Submit" at bounding box center [735, 350] width 81 height 24
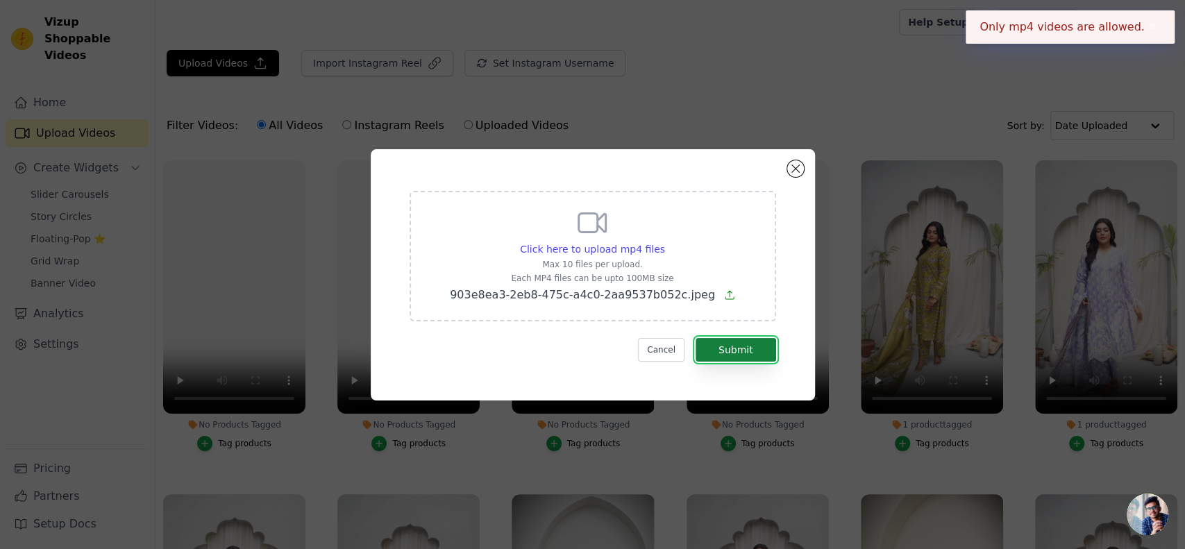
click at [749, 338] on button "Submit" at bounding box center [735, 350] width 81 height 24
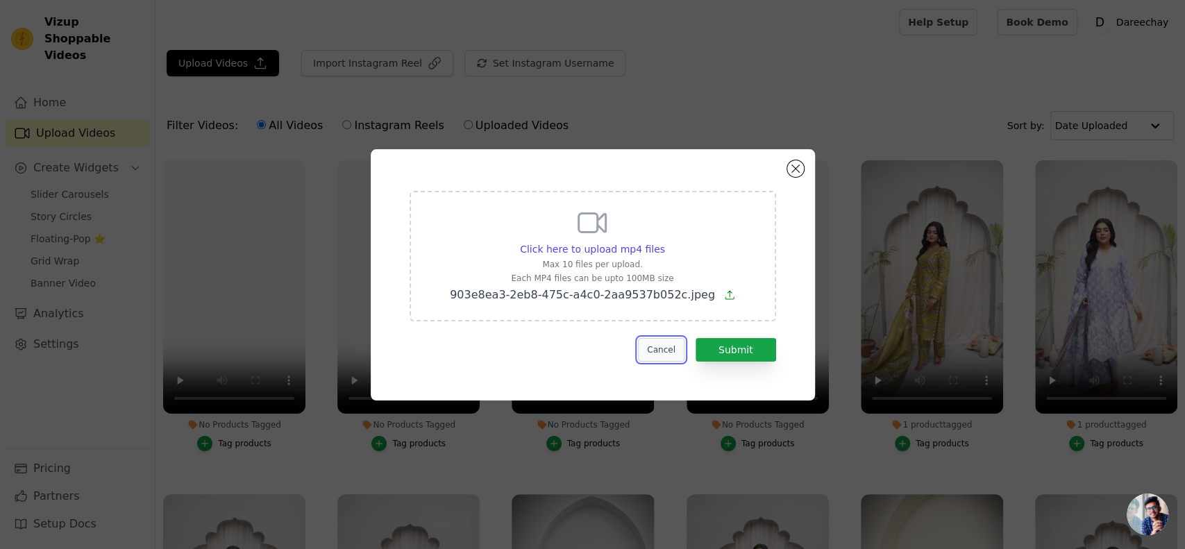
click at [661, 352] on button "Cancel" at bounding box center [661, 350] width 46 height 24
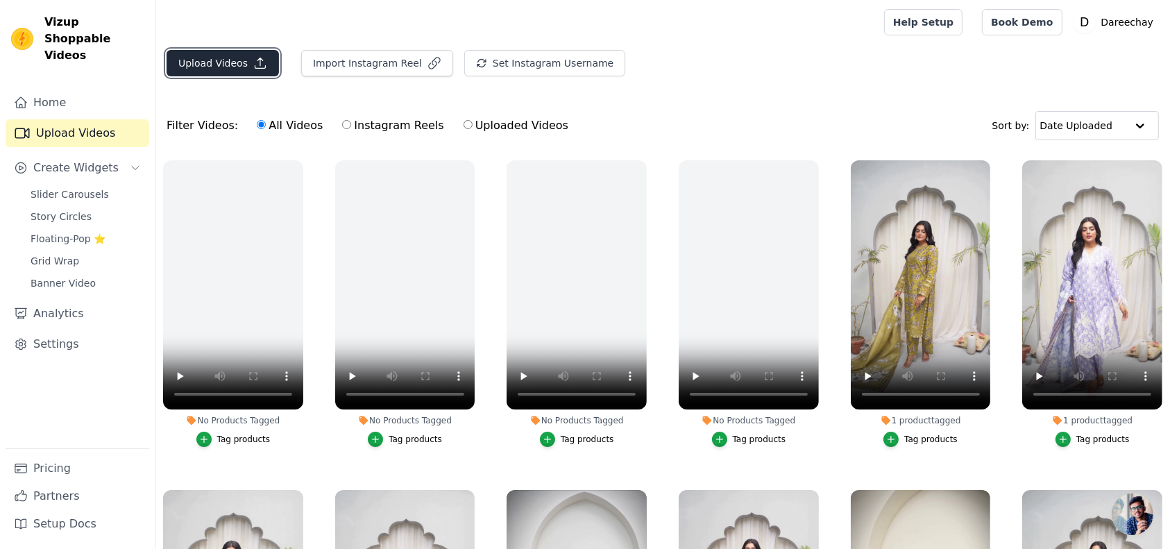
click at [205, 64] on button "Upload Videos" at bounding box center [223, 63] width 112 height 26
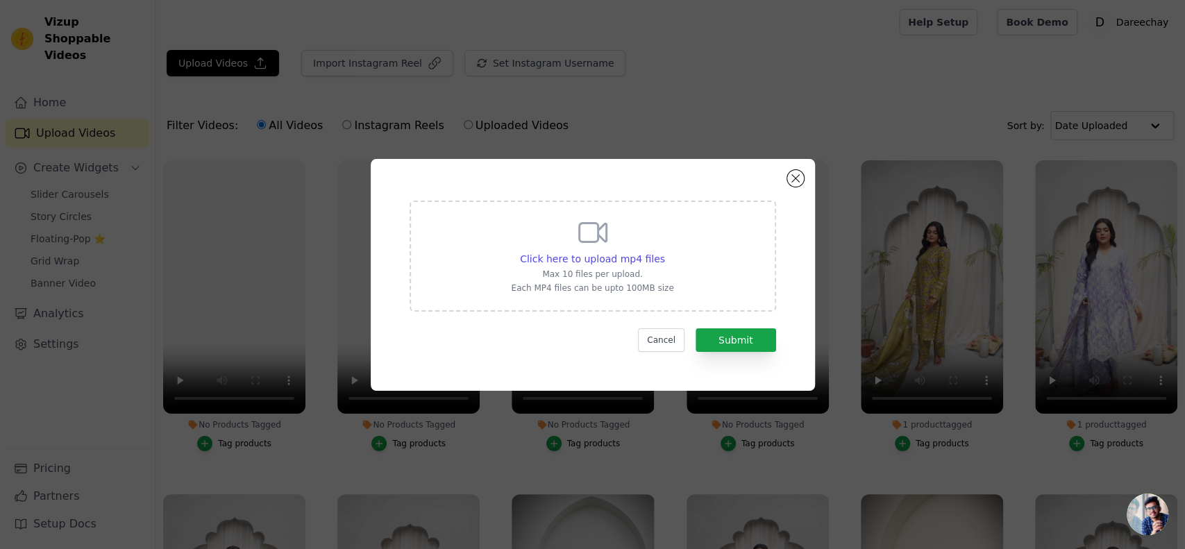
click at [522, 251] on div "Click here to upload mp4 files Max 10 files per upload. Each MP4 files can be u…" at bounding box center [592, 255] width 162 height 78
click at [664, 251] on input "Click here to upload mp4 files Max 10 files per upload. Each MP4 files can be u…" at bounding box center [664, 251] width 1 height 1
click at [796, 176] on button "Close modal" at bounding box center [795, 178] width 17 height 17
